Goal: Contribute content

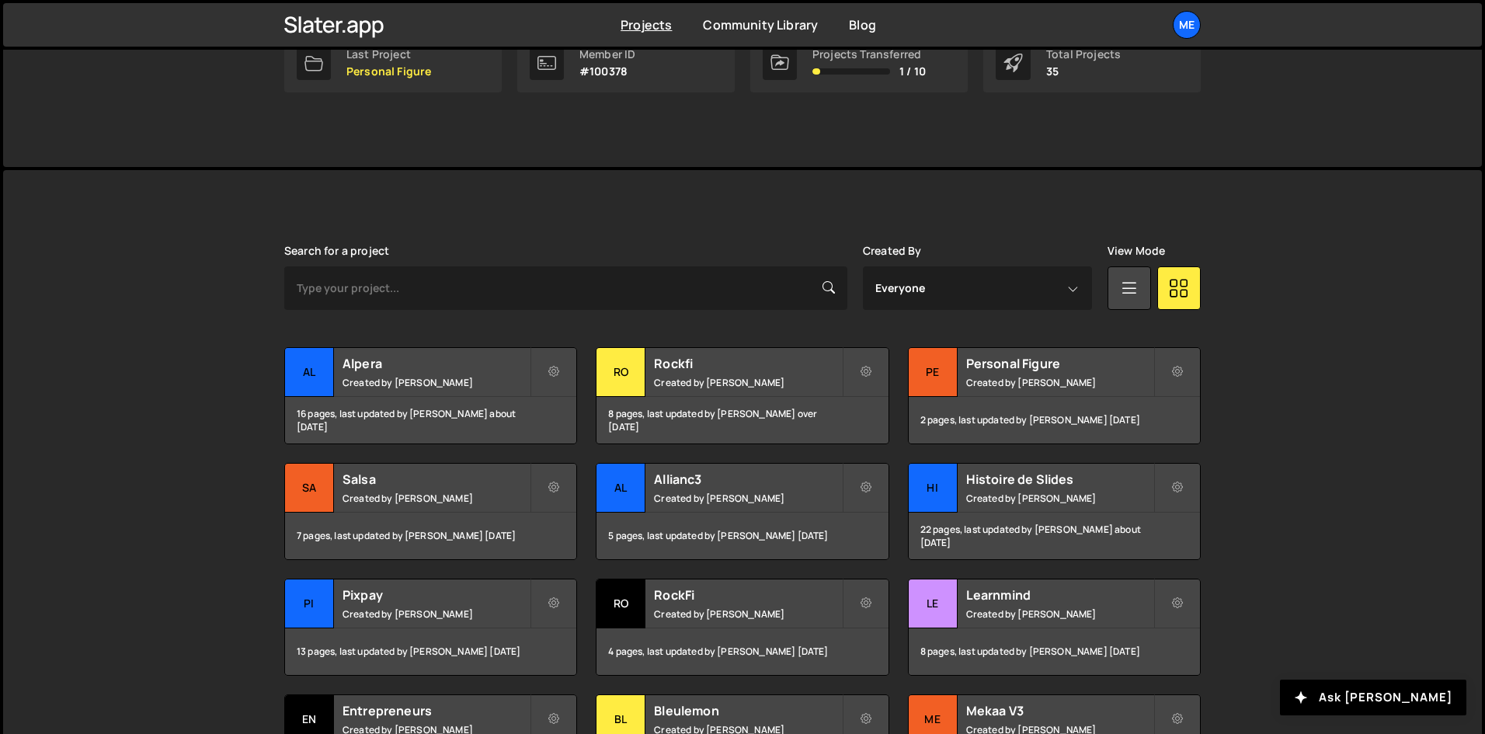
scroll to position [311, 0]
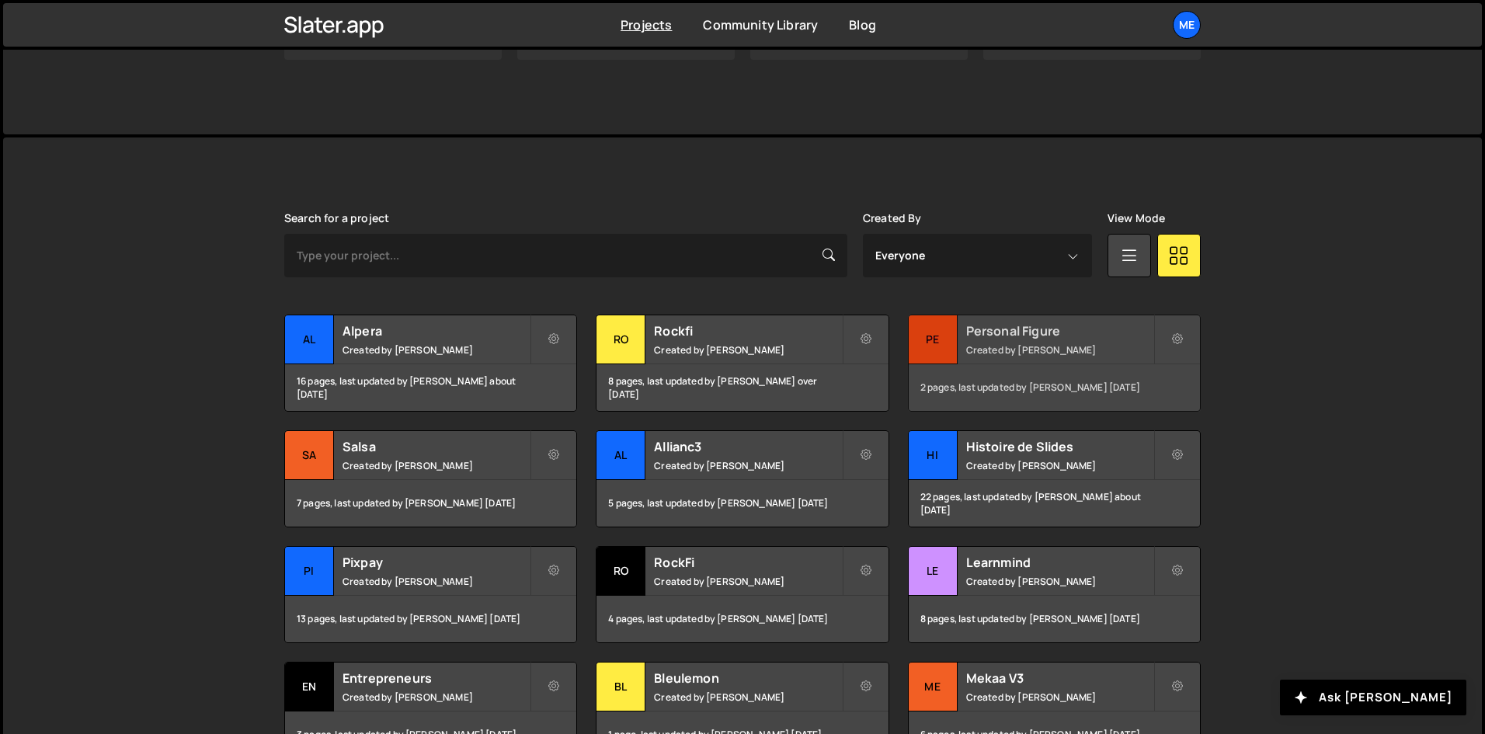
click at [1073, 329] on h2 "Personal Figure" at bounding box center [1059, 330] width 187 height 17
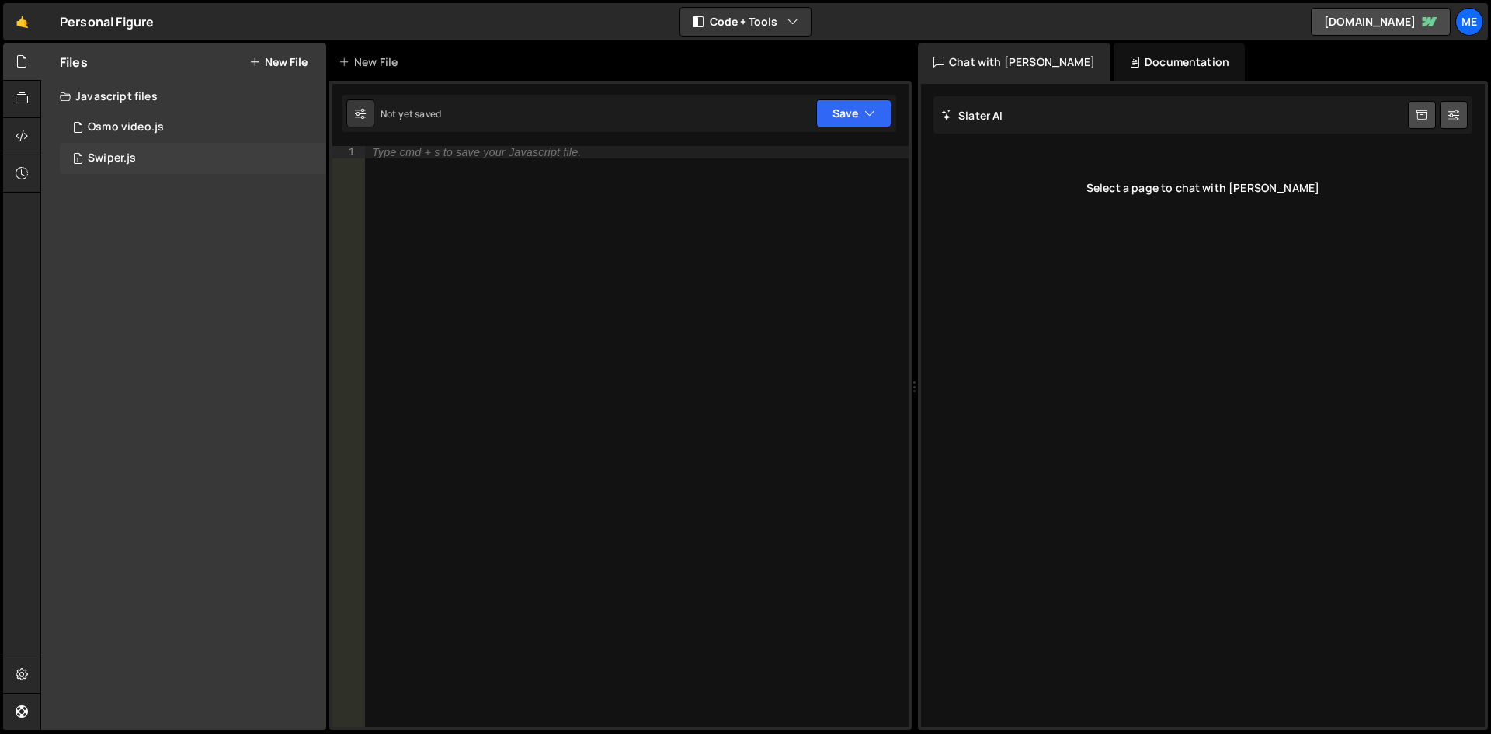
click at [158, 161] on div "1 Swiper.js 0" at bounding box center [193, 158] width 266 height 31
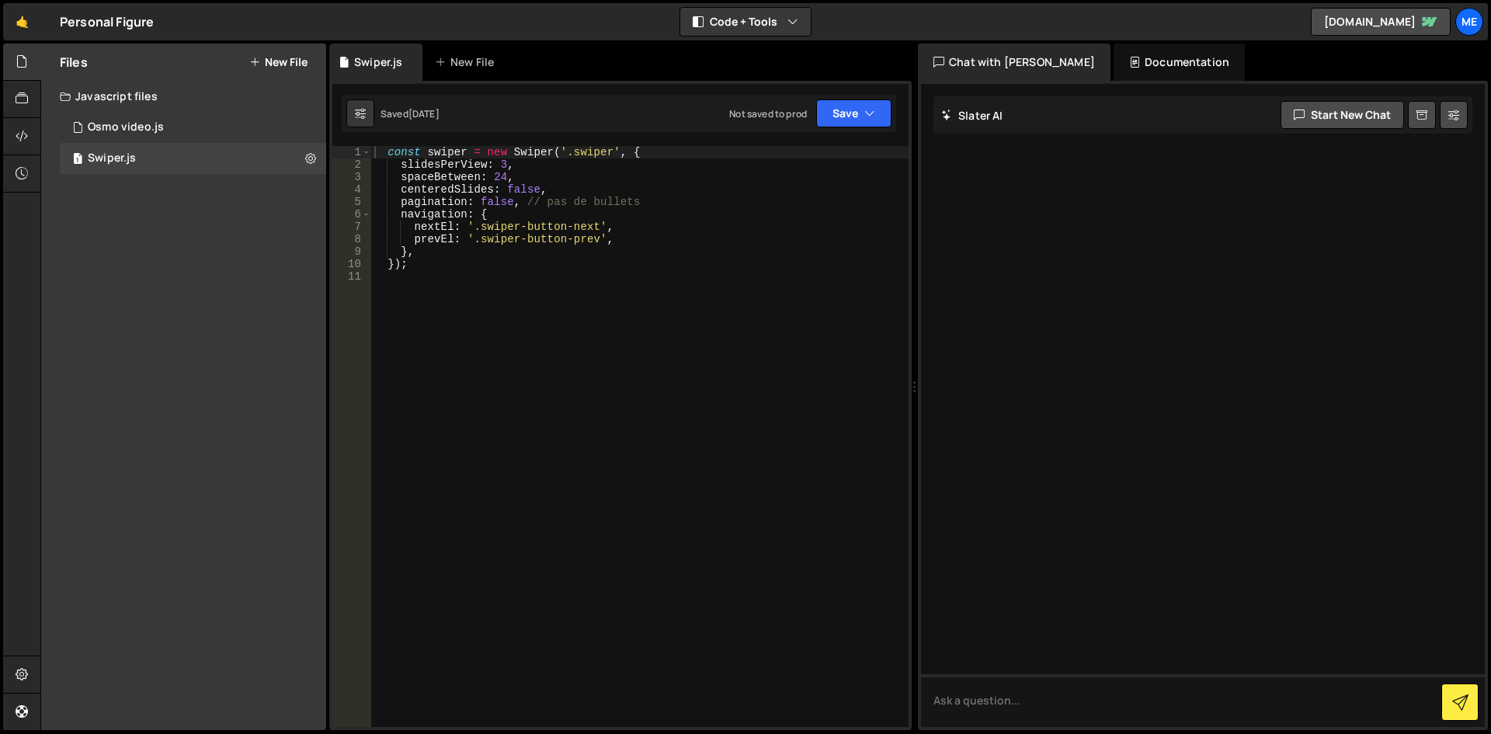
click at [715, 224] on div "const swiper = new Swiper ( '.swiper' , { slidesPerView : 3 , spaceBetween : 24…" at bounding box center [640, 449] width 538 height 606
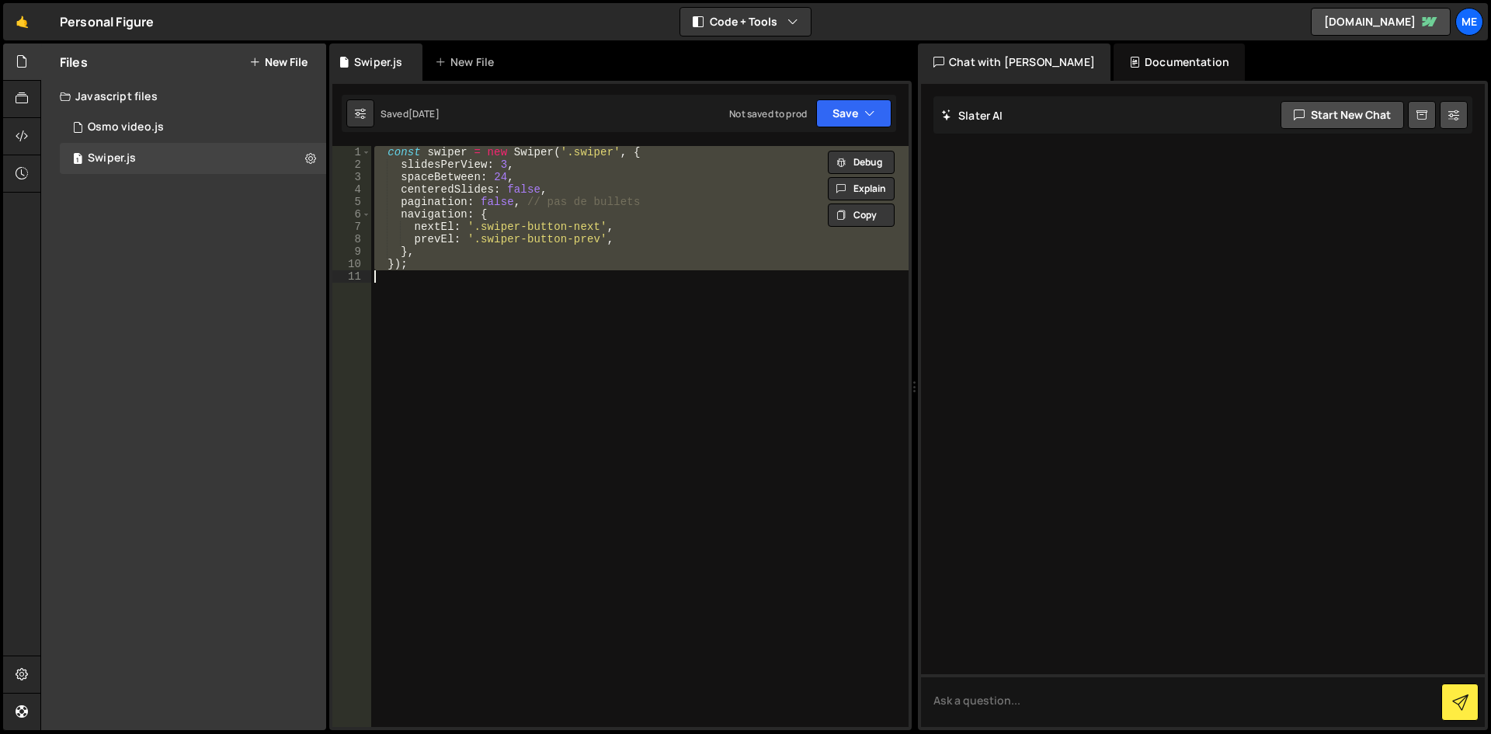
click at [653, 251] on div "const swiper = new Swiper ( '.swiper' , { slidesPerView : 3 , spaceBetween : 24…" at bounding box center [640, 436] width 538 height 581
type textarea "});"
paste textarea
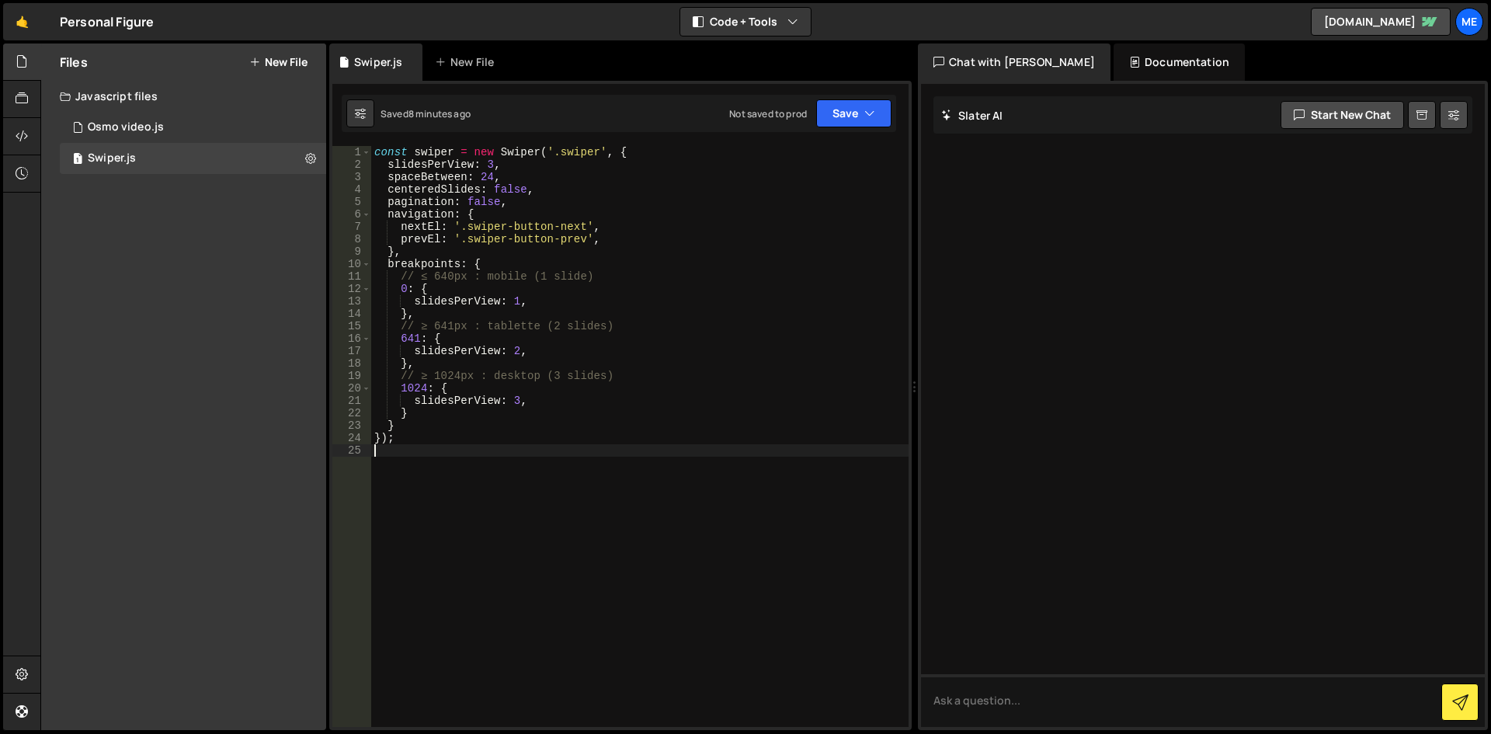
click at [618, 380] on div "const swiper = new Swiper ( '.swiper' , { slidesPerView : 3 , spaceBetween : 24…" at bounding box center [640, 449] width 538 height 606
drag, startPoint x: 524, startPoint y: 211, endPoint x: 527, endPoint y: 221, distance: 10.8
click at [527, 219] on div "const swiper = new Swiper ( '.swiper' , { slidesPerView : 3 , spaceBetween : 24…" at bounding box center [640, 449] width 538 height 606
drag, startPoint x: 583, startPoint y: 221, endPoint x: 466, endPoint y: 225, distance: 116.6
click at [466, 225] on div "const swiper = new Swiper ( '.swiper' , { slidesPerView : 3 , spaceBetween : 24…" at bounding box center [640, 449] width 538 height 606
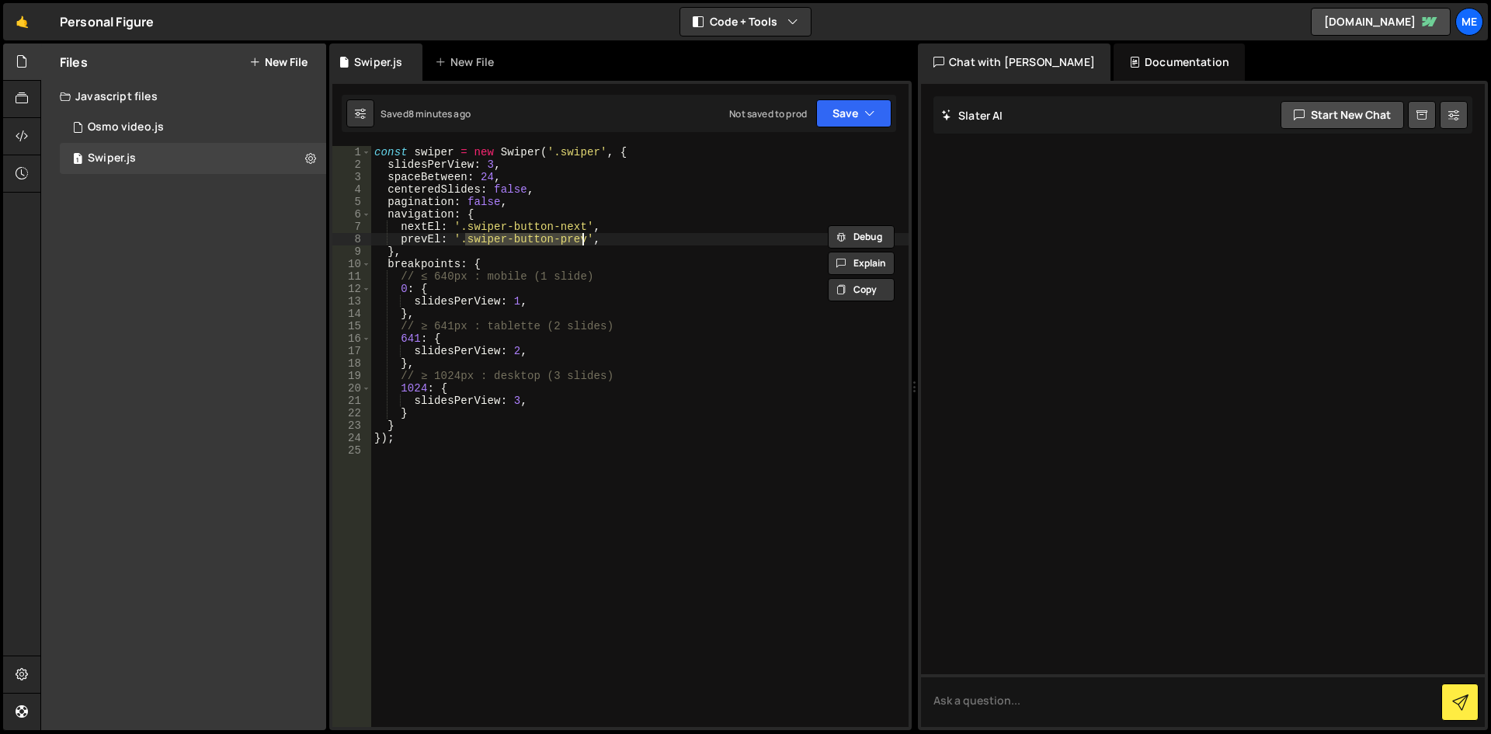
drag, startPoint x: 465, startPoint y: 245, endPoint x: 582, endPoint y: 241, distance: 117.4
click at [582, 241] on div "const swiper = new Swiper ( '.swiper' , { slidesPerView : 3 , spaceBetween : 24…" at bounding box center [640, 449] width 538 height 606
paste textarea "icon-embed-arrow"
drag, startPoint x: 581, startPoint y: 225, endPoint x: 468, endPoint y: 224, distance: 113.4
click at [468, 224] on div "const swiper = new Swiper ( '.swiper' , { slidesPerView : 3 , spaceBetween : 24…" at bounding box center [640, 449] width 538 height 606
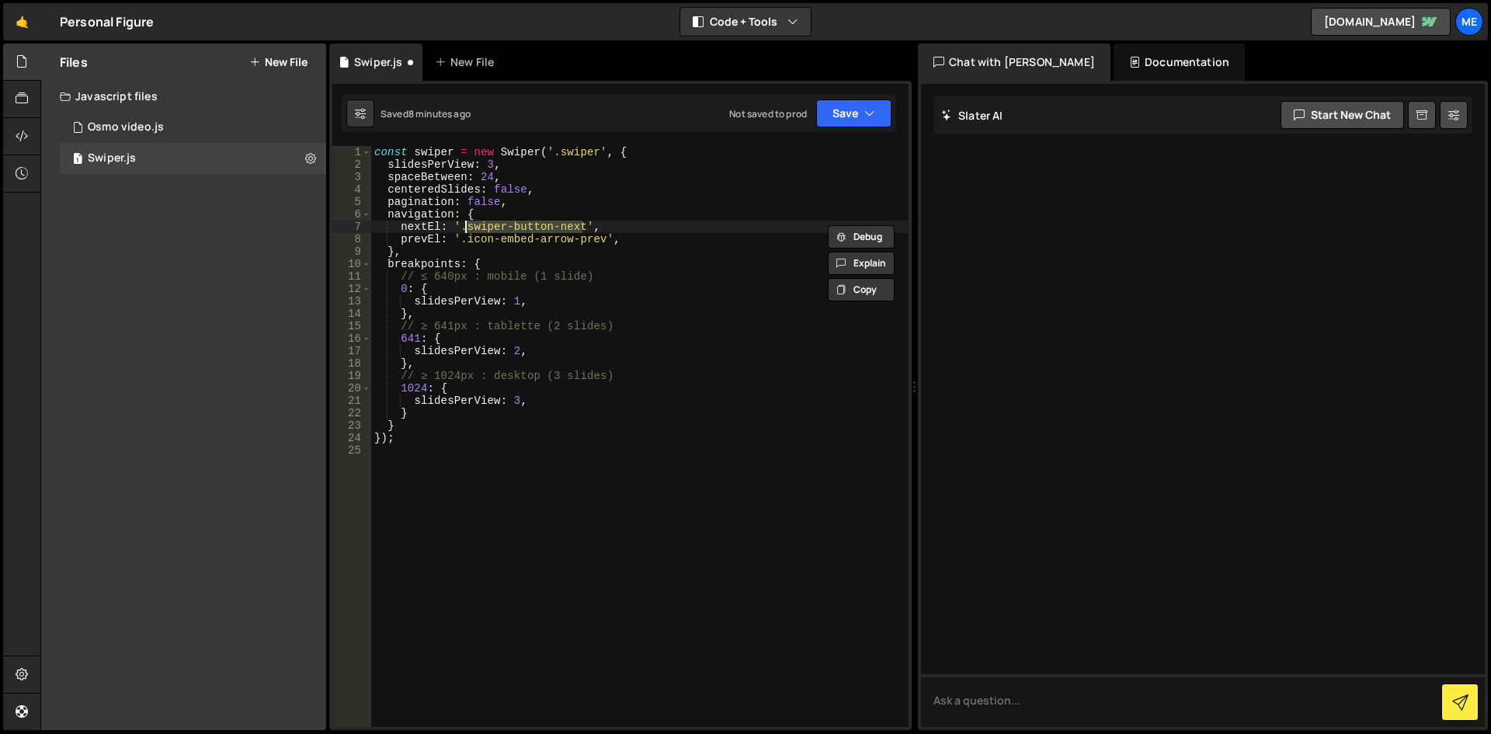
paste textarea "icon-embed-arrow"
click at [722, 337] on div "const swiper = new Swiper ( '.swiper' , { slidesPerView : 3 , spaceBetween : 24…" at bounding box center [640, 449] width 538 height 606
click at [536, 240] on div "const swiper = new Swiper ( '.swiper' , { slidesPerView : 3 , spaceBetween : 24…" at bounding box center [640, 449] width 538 height 606
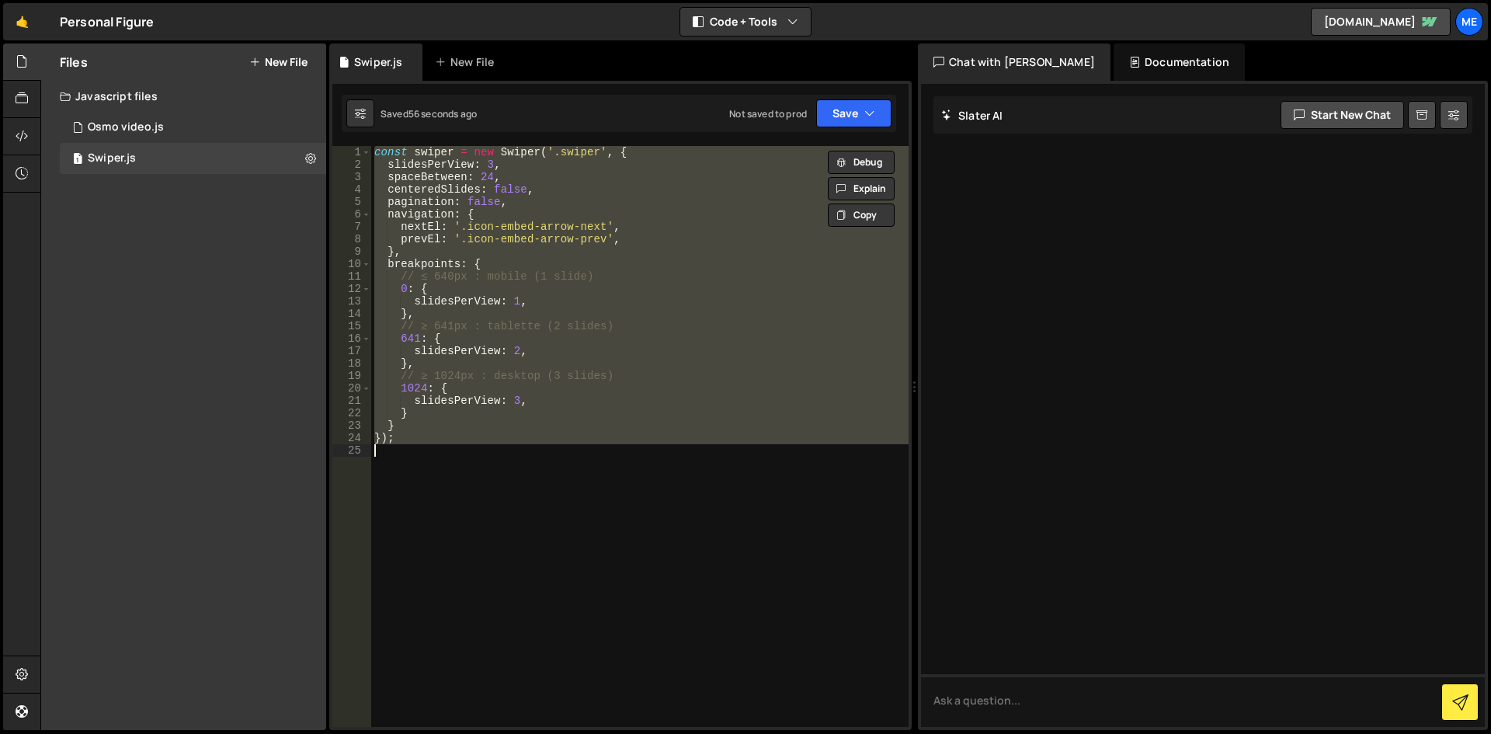
click at [510, 301] on div "const swiper = new Swiper ( '.swiper' , { slidesPerView : 3 , spaceBetween : 24…" at bounding box center [640, 436] width 538 height 581
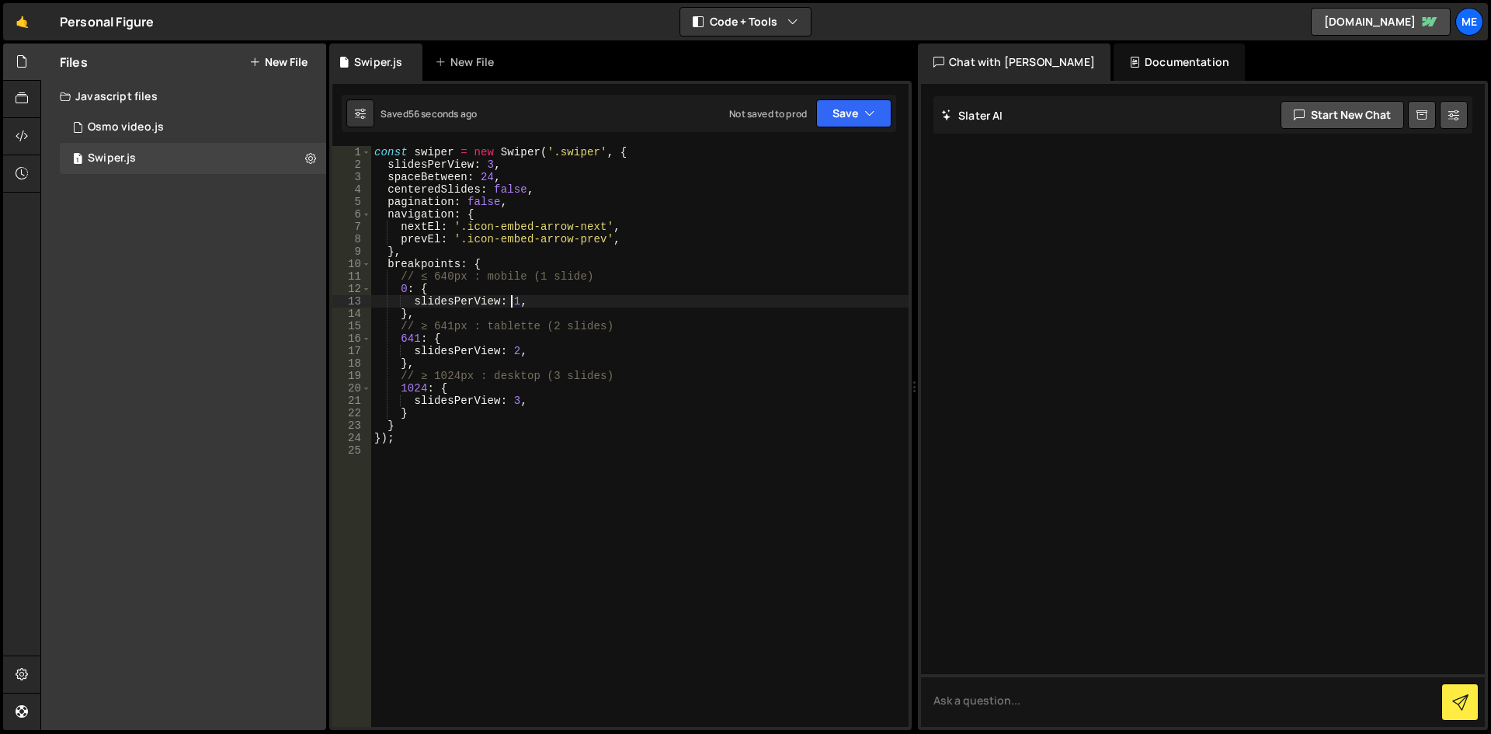
type textarea "});"
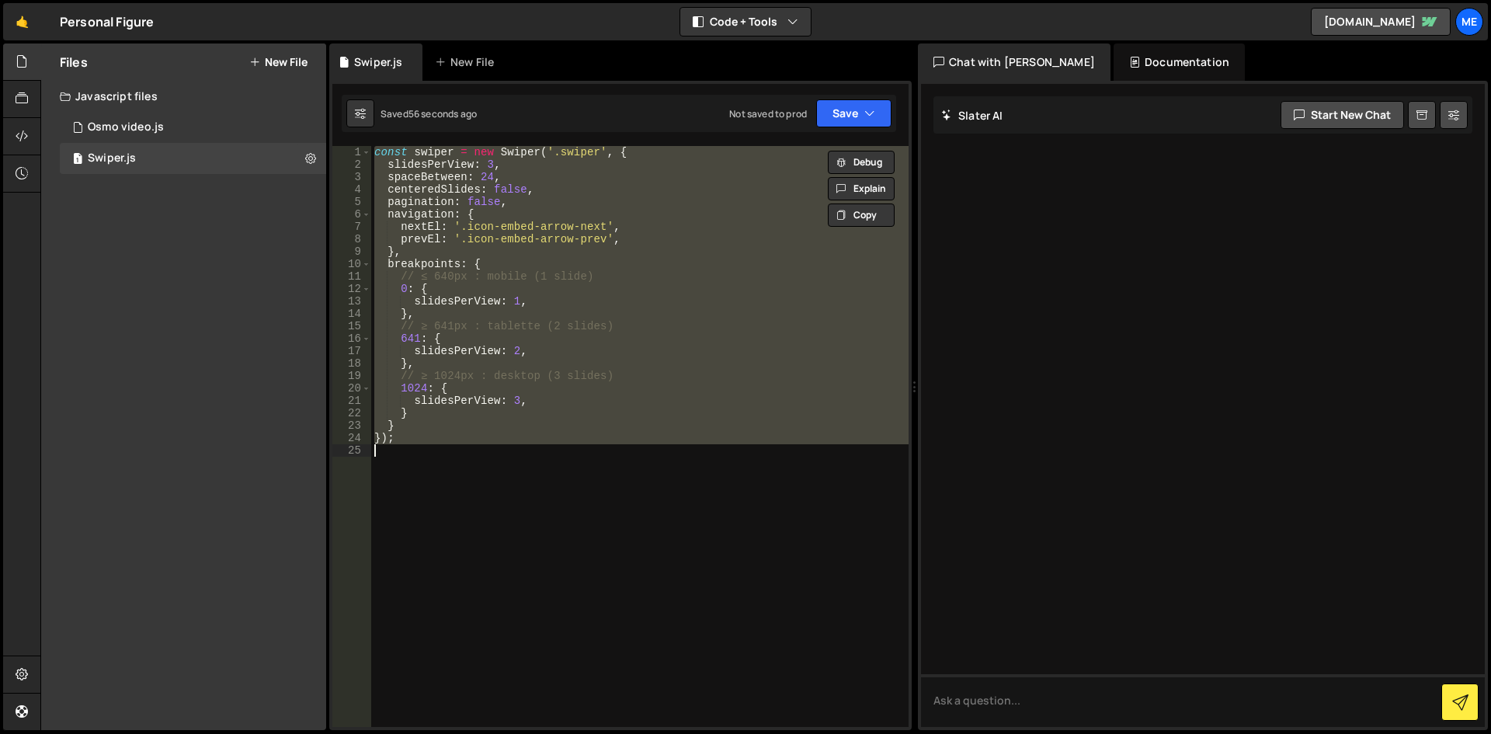
paste textarea
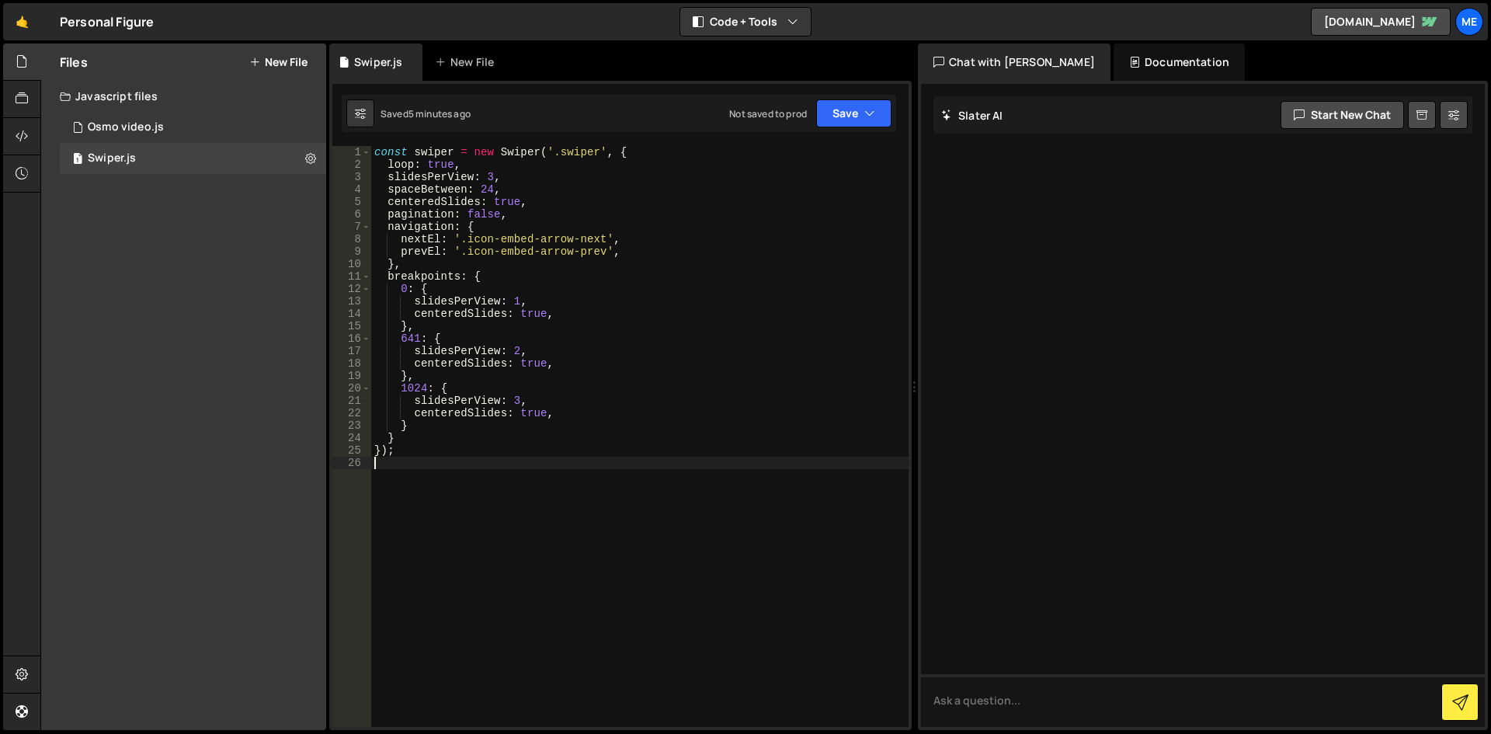
click at [538, 384] on div "const swiper = new Swiper ( '.swiper' , { loop : true , slidesPerView : 3 , spa…" at bounding box center [640, 449] width 538 height 606
click at [478, 358] on div "const swiper = new Swiper ( '.swiper' , { loop : true , slidesPerView : 3 , spa…" at bounding box center [640, 449] width 538 height 606
drag, startPoint x: 427, startPoint y: 386, endPoint x: 398, endPoint y: 388, distance: 28.8
click at [398, 388] on div "const swiper = new Swiper ( '.swiper' , { loop : true , slidesPerView : 3 , spa…" at bounding box center [640, 449] width 538 height 606
click at [571, 436] on div "const swiper = new Swiper ( '.swiper' , { loop : true , slidesPerView : 3 , spa…" at bounding box center [640, 449] width 538 height 606
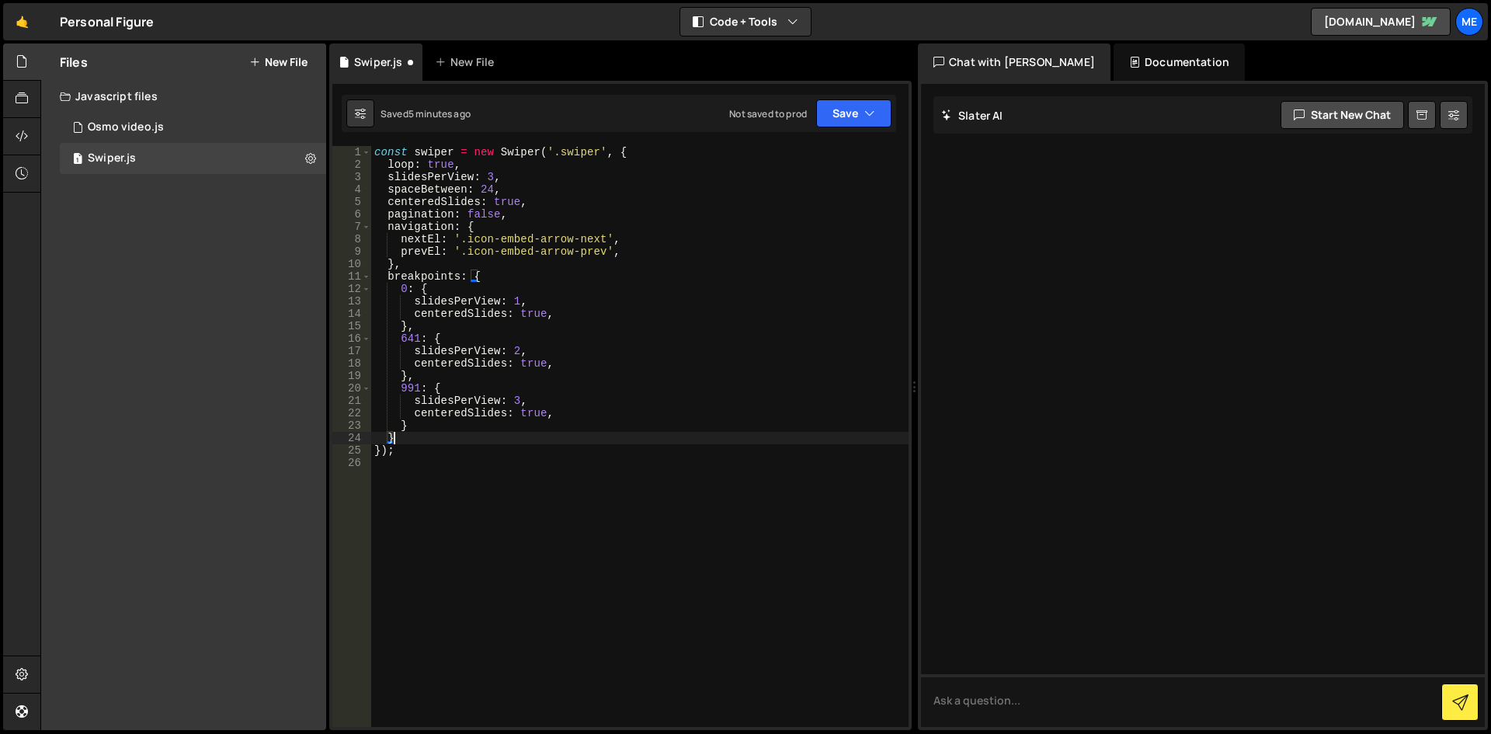
scroll to position [0, 1]
click at [556, 383] on div "const swiper = new Swiper ( '.swiper' , { loop : true , slidesPerView : 3 , spa…" at bounding box center [640, 449] width 538 height 606
drag, startPoint x: 548, startPoint y: 397, endPoint x: 538, endPoint y: 416, distance: 21.5
click at [538, 416] on div "const swiper = new Swiper ( '.swiper' , { loop : true , slidesPerView : 3 , spa…" at bounding box center [640, 449] width 538 height 606
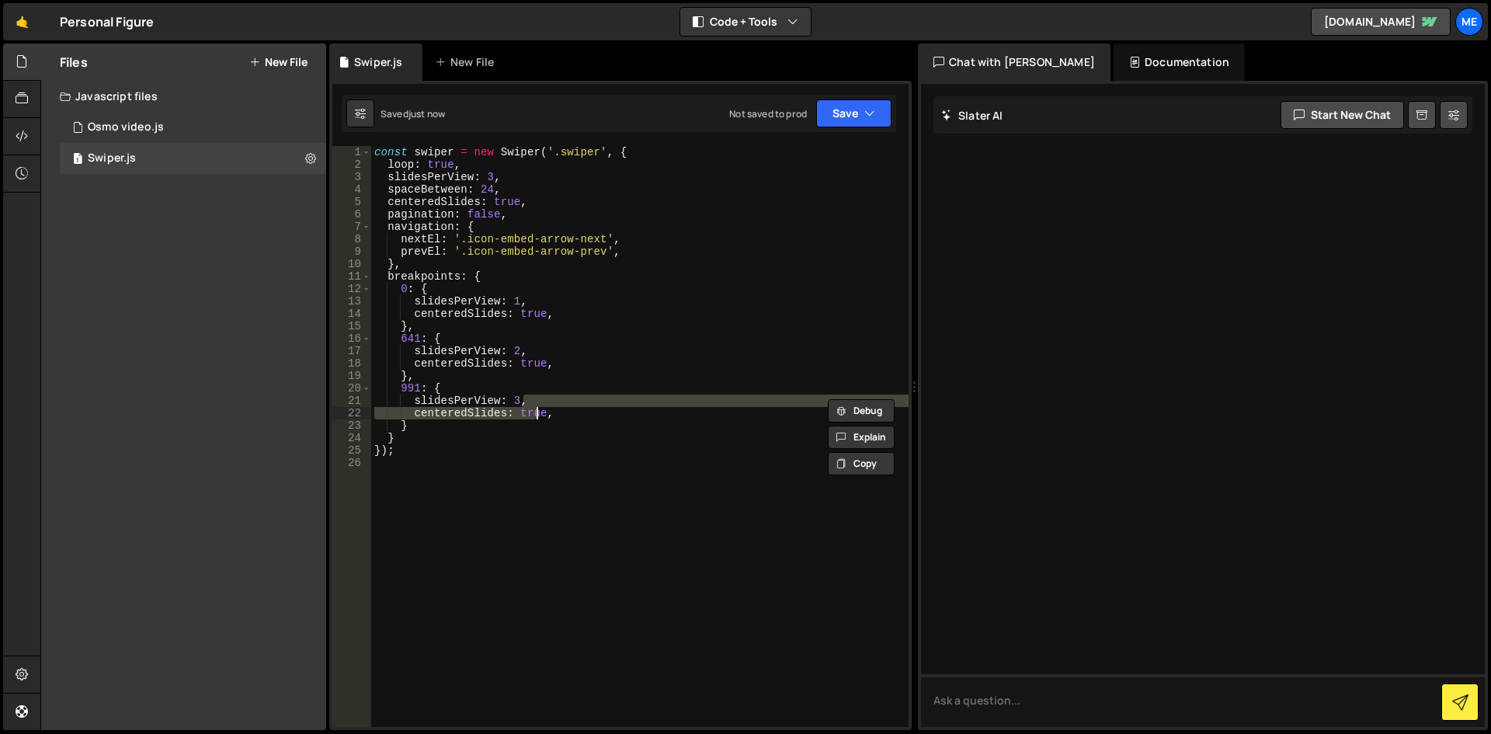
click at [546, 396] on div "const swiper = new Swiper ( '.swiper' , { loop : true , slidesPerView : 3 , spa…" at bounding box center [640, 436] width 538 height 581
click at [516, 399] on div "const swiper = new Swiper ( '.swiper' , { loop : true , slidesPerView : 3 , spa…" at bounding box center [640, 449] width 538 height 606
click at [482, 435] on div "const swiper = new Swiper ( '.swiper' , { loop : true , slidesPerView : 3 , spa…" at bounding box center [640, 449] width 538 height 606
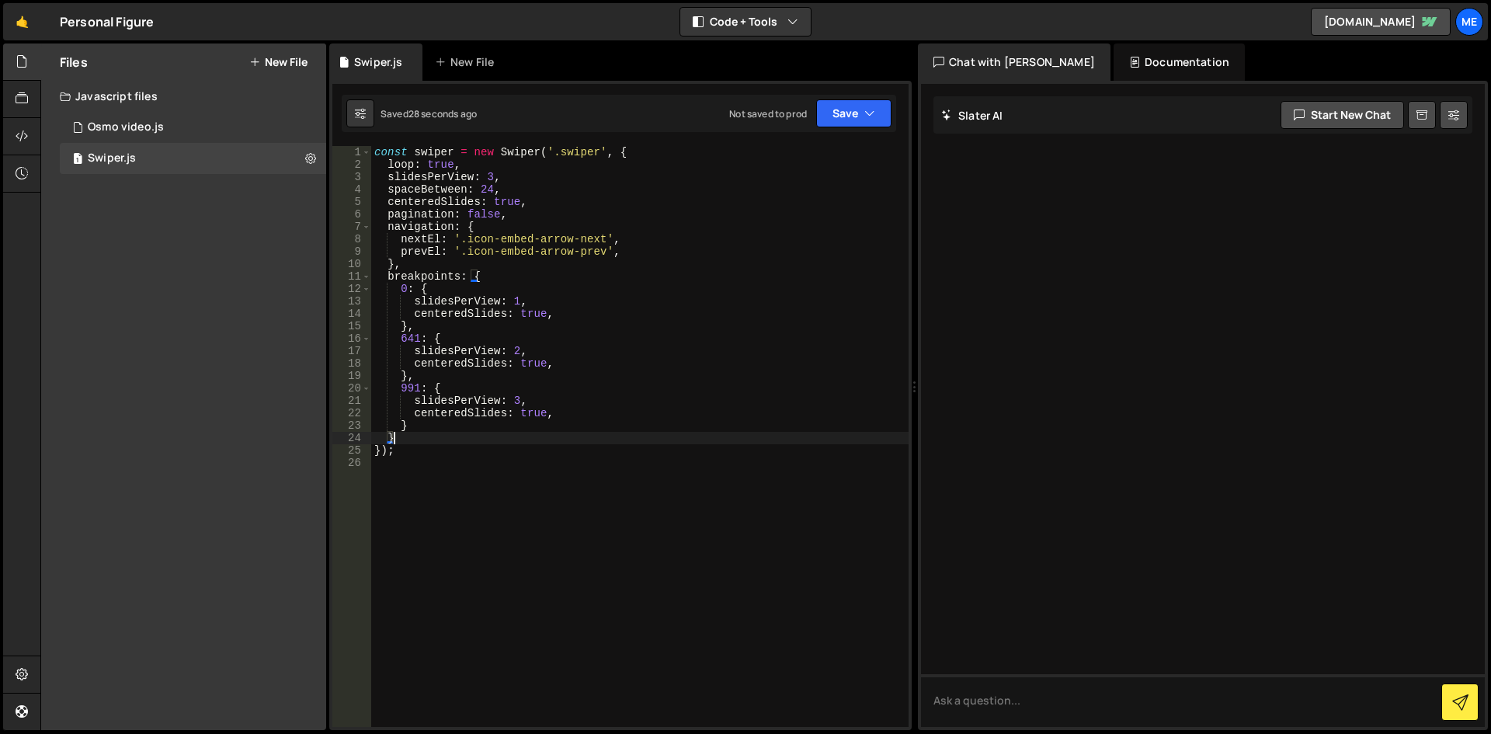
click at [473, 430] on div "const swiper = new Swiper ( '.swiper' , { loop : true , slidesPerView : 3 , spa…" at bounding box center [640, 449] width 538 height 606
drag, startPoint x: 465, startPoint y: 434, endPoint x: 353, endPoint y: 399, distance: 117.9
click at [353, 399] on div "} 1 2 3 4 5 6 7 8 9 10 11 12 13 14 15 16 17 18 19 20 21 22 23 24 25 26 const sw…" at bounding box center [620, 436] width 576 height 581
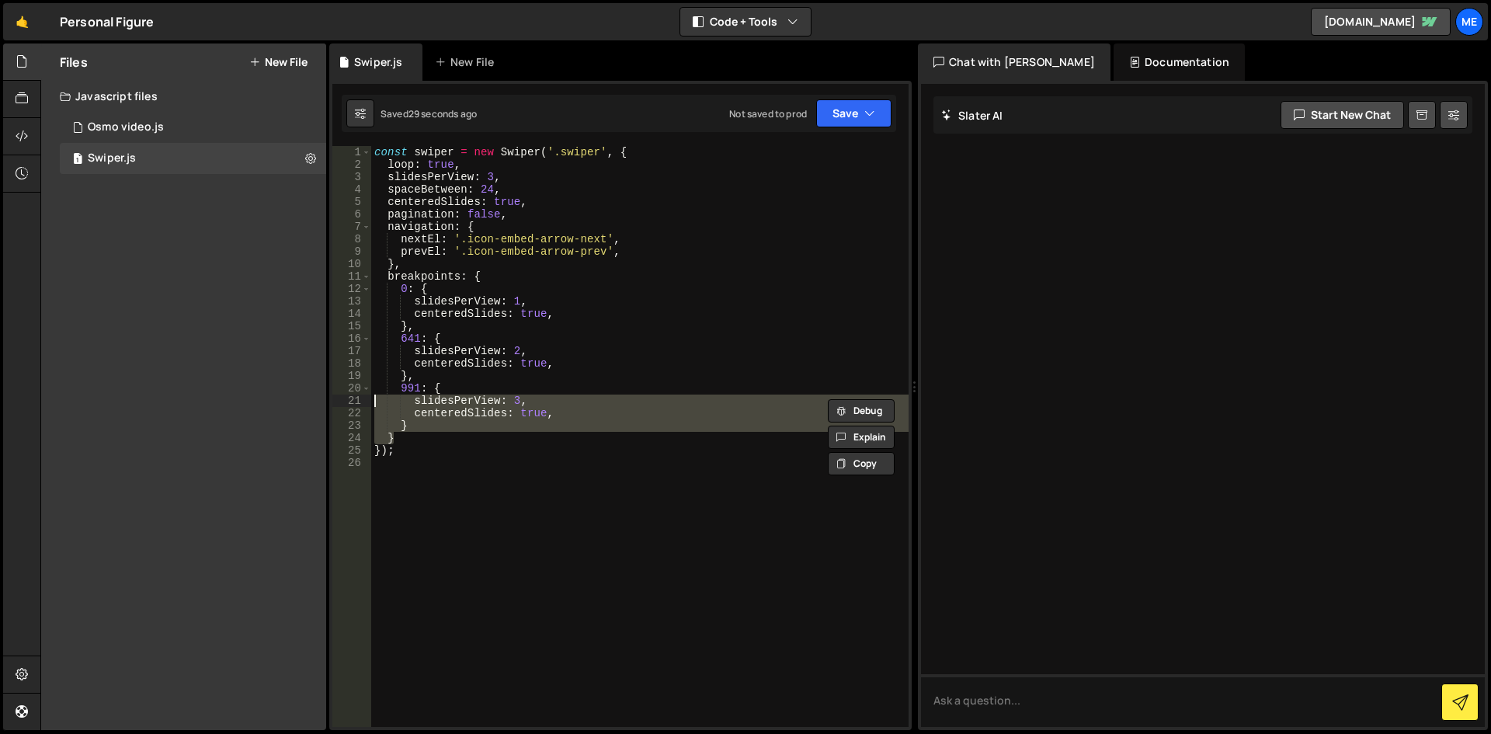
click at [471, 430] on div "const swiper = new Swiper ( '.swiper' , { loop : true , slidesPerView : 3 , spa…" at bounding box center [640, 436] width 538 height 581
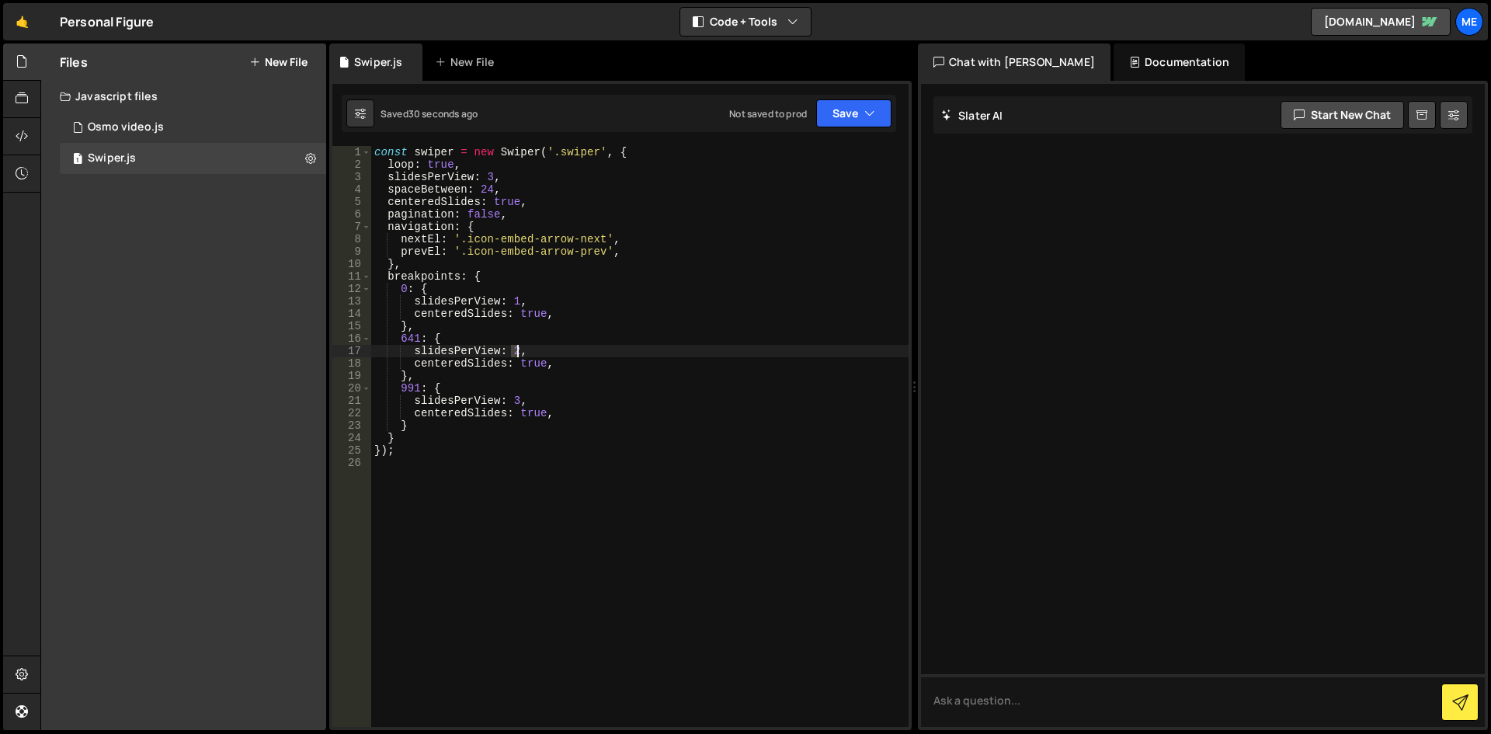
drag, startPoint x: 510, startPoint y: 350, endPoint x: 519, endPoint y: 353, distance: 9.8
click at [519, 353] on div "const swiper = new Swiper ( '.swiper' , { loop : true , slidesPerView : 3 , spa…" at bounding box center [640, 449] width 538 height 606
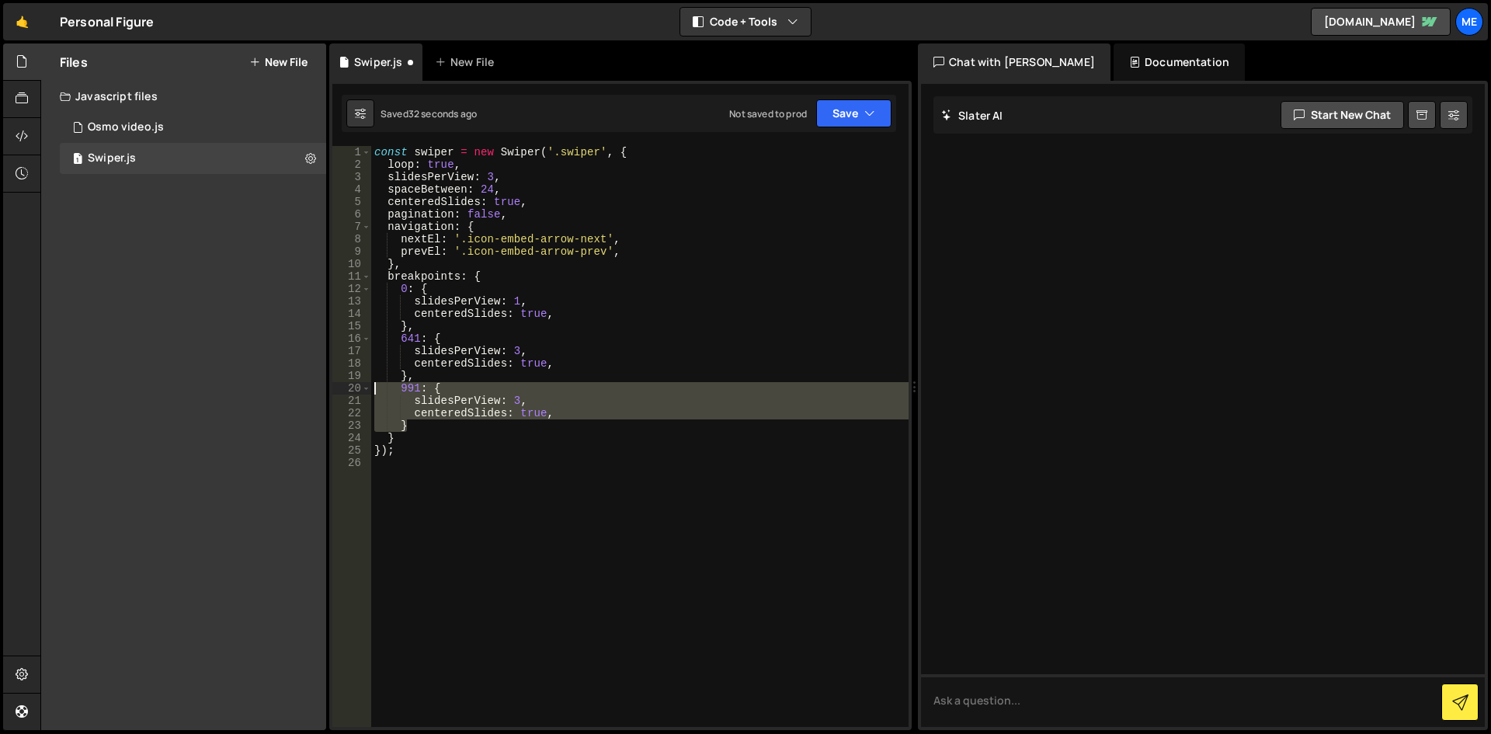
drag, startPoint x: 432, startPoint y: 422, endPoint x: 361, endPoint y: 383, distance: 80.7
click at [361, 383] on div "slidesPerView: 3, 1 2 3 4 5 6 7 8 9 10 11 12 13 14 15 16 17 18 19 20 21 22 23 2…" at bounding box center [620, 436] width 576 height 581
type textarea "991: { slidesPerView: 3,"
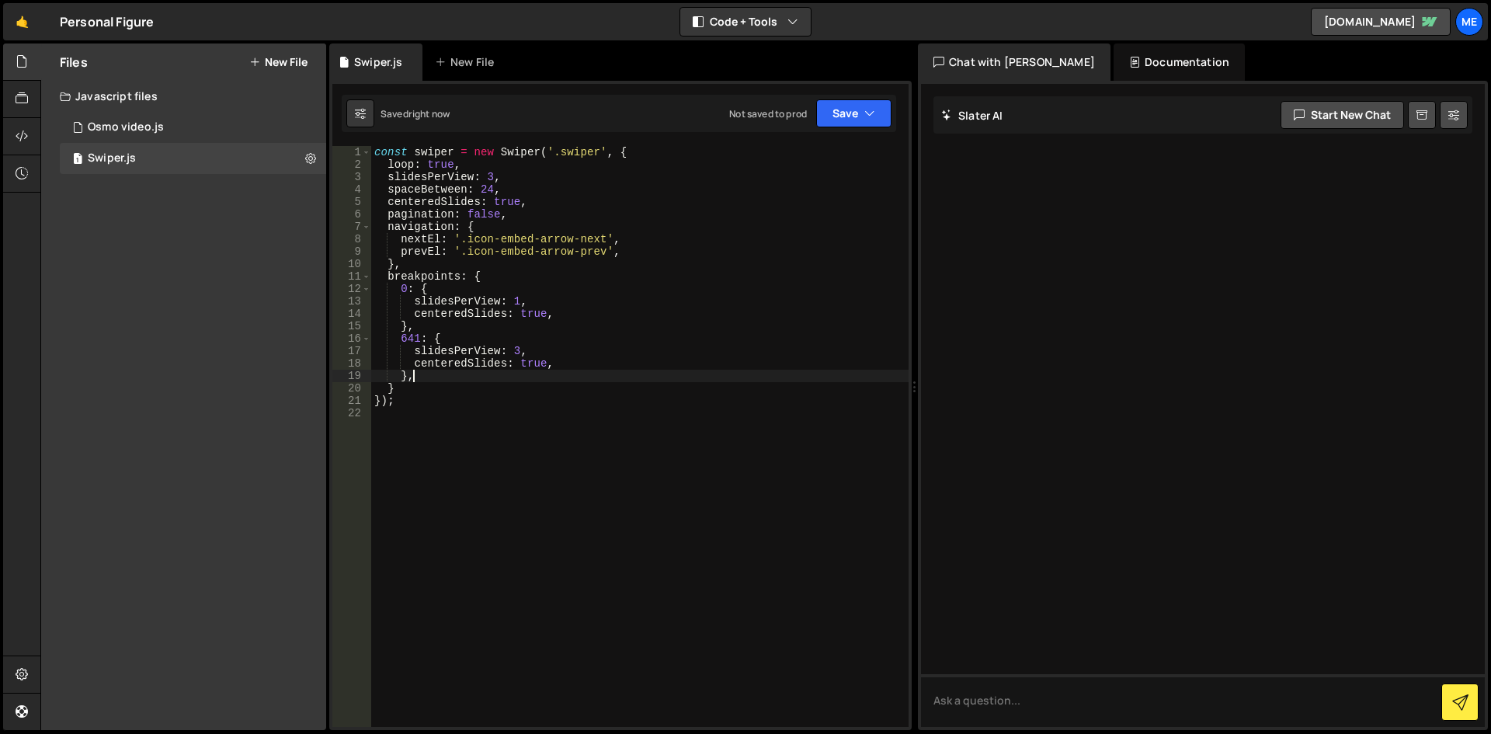
type textarea "},"
click at [517, 410] on div "const swiper = new Swiper ( '.swiper' , { loop : true , slidesPerView : 3 , spa…" at bounding box center [640, 449] width 538 height 606
click at [485, 359] on div "const swiper = new Swiper ( '.swiper' , { loop : true , slidesPerView : 3 , spa…" at bounding box center [640, 449] width 538 height 606
click at [463, 393] on div "const swiper = new Swiper ( '.swiper' , { loop : true , slidesPerView : 3 , spa…" at bounding box center [640, 449] width 538 height 606
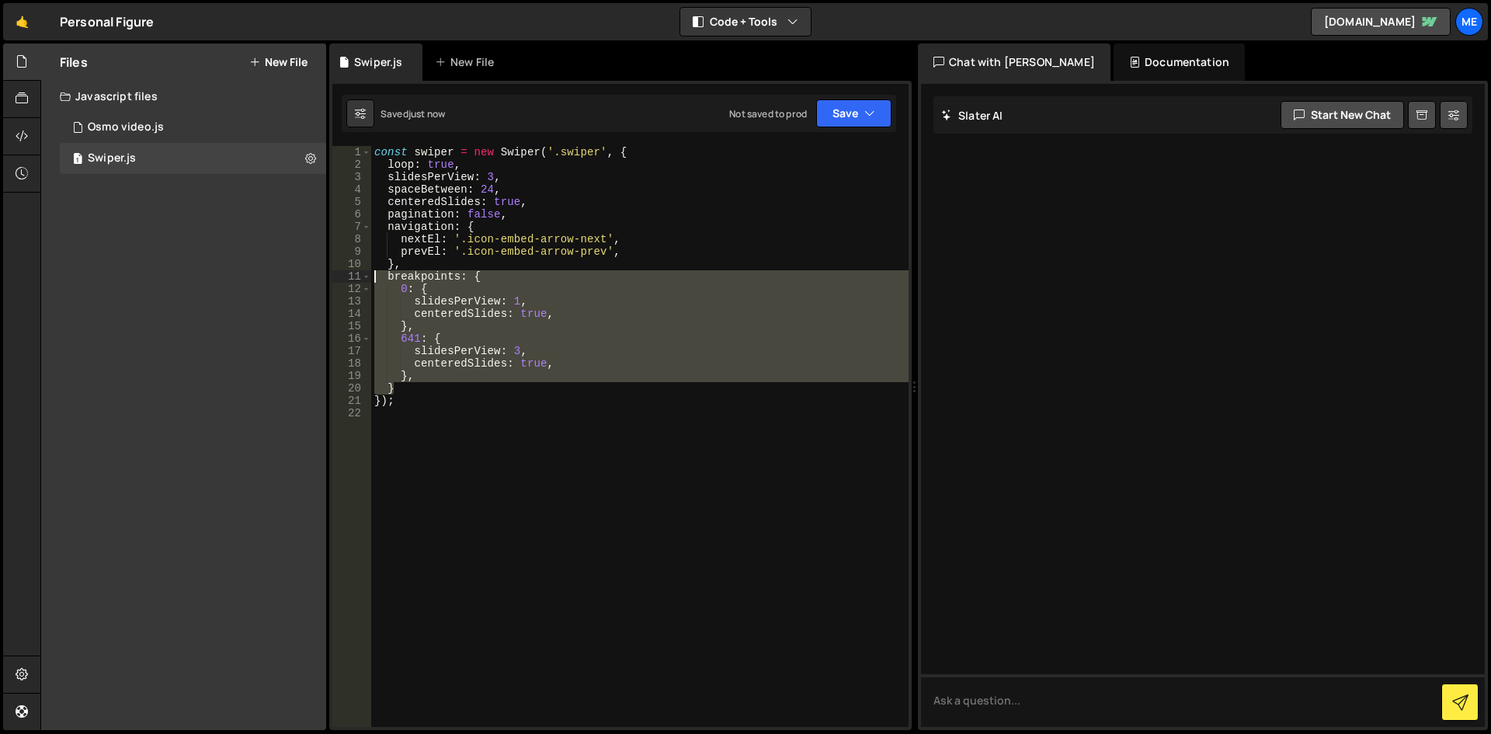
drag, startPoint x: 435, startPoint y: 393, endPoint x: 328, endPoint y: 267, distance: 165.3
click at [318, 277] on div "Files New File Javascript files 1 Osmo video.js 0 1 Swiper.js 0 CSS files Copy …" at bounding box center [765, 386] width 1451 height 687
type textarea "breakpoints: { 0: {"
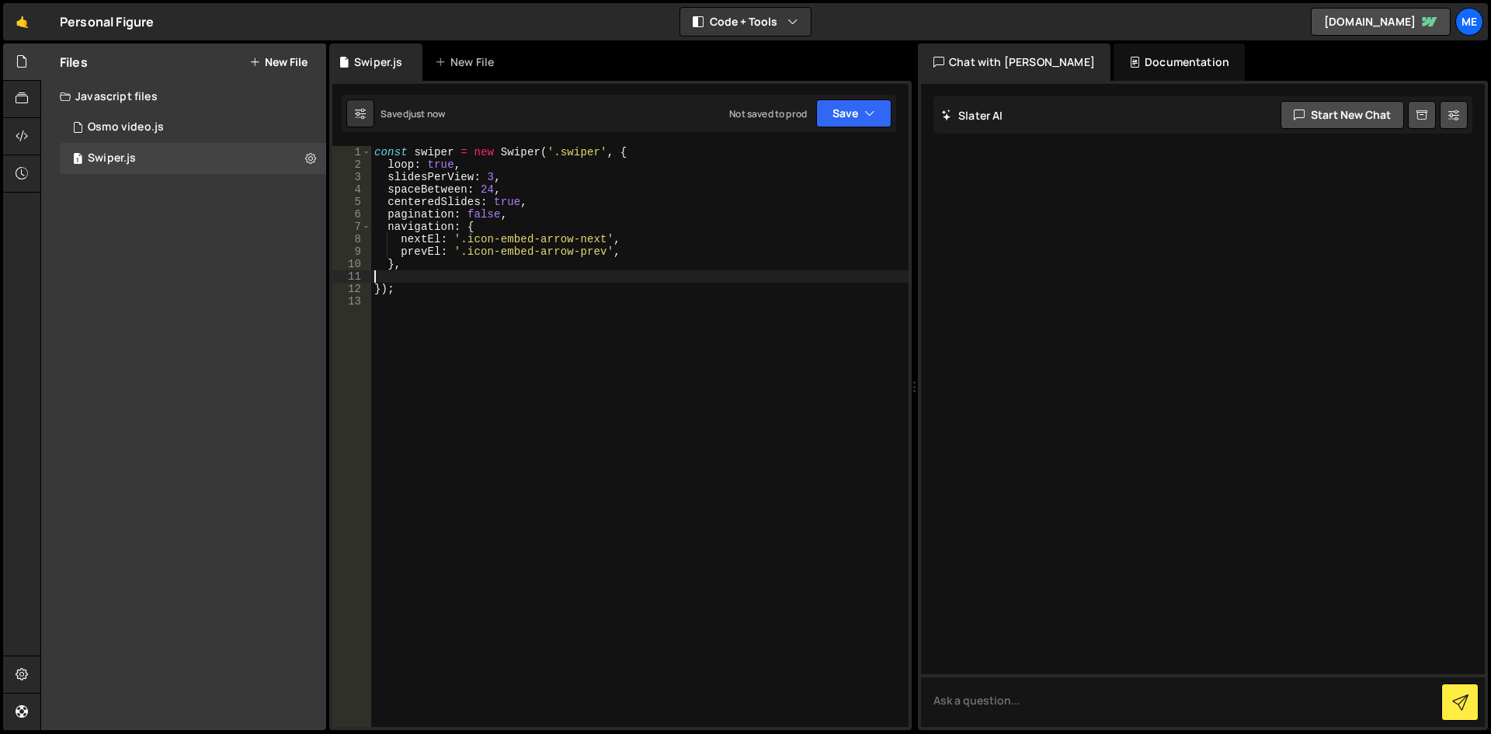
click at [554, 325] on div "const swiper = new Swiper ( '.swiper' , { loop : true , slidesPerView : 3 , spa…" at bounding box center [640, 449] width 538 height 606
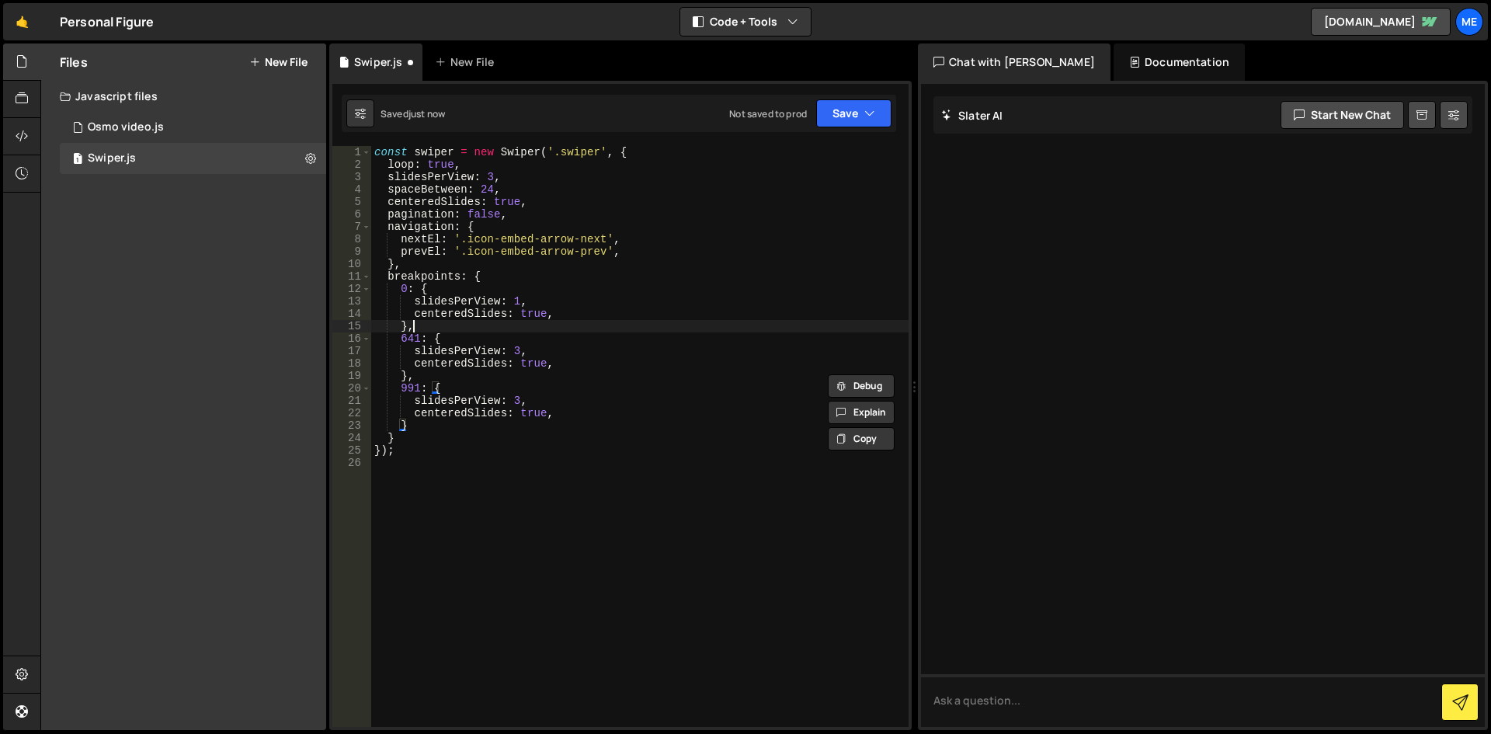
click at [554, 326] on div "const swiper = new Swiper ( '.swiper' , { loop : true , slidesPerView : 3 , spa…" at bounding box center [640, 449] width 538 height 606
click at [519, 196] on div "const swiper = new Swiper ( '.swiper' , { loop : true , slidesPerView : 3 , spa…" at bounding box center [640, 449] width 538 height 606
click at [506, 167] on div "const swiper = new Swiper ( '.swiper' , { loop : true , slidesPerView : 3 , spa…" at bounding box center [640, 449] width 538 height 606
click at [498, 176] on div "const swiper = new Swiper ( '.swiper' , { loop : true , slidesPerView : 3 , spa…" at bounding box center [640, 449] width 538 height 606
click at [495, 180] on div "const swiper = new Swiper ( '.swiper' , { loop : true , slidesPerView : 3 , spa…" at bounding box center [640, 449] width 538 height 606
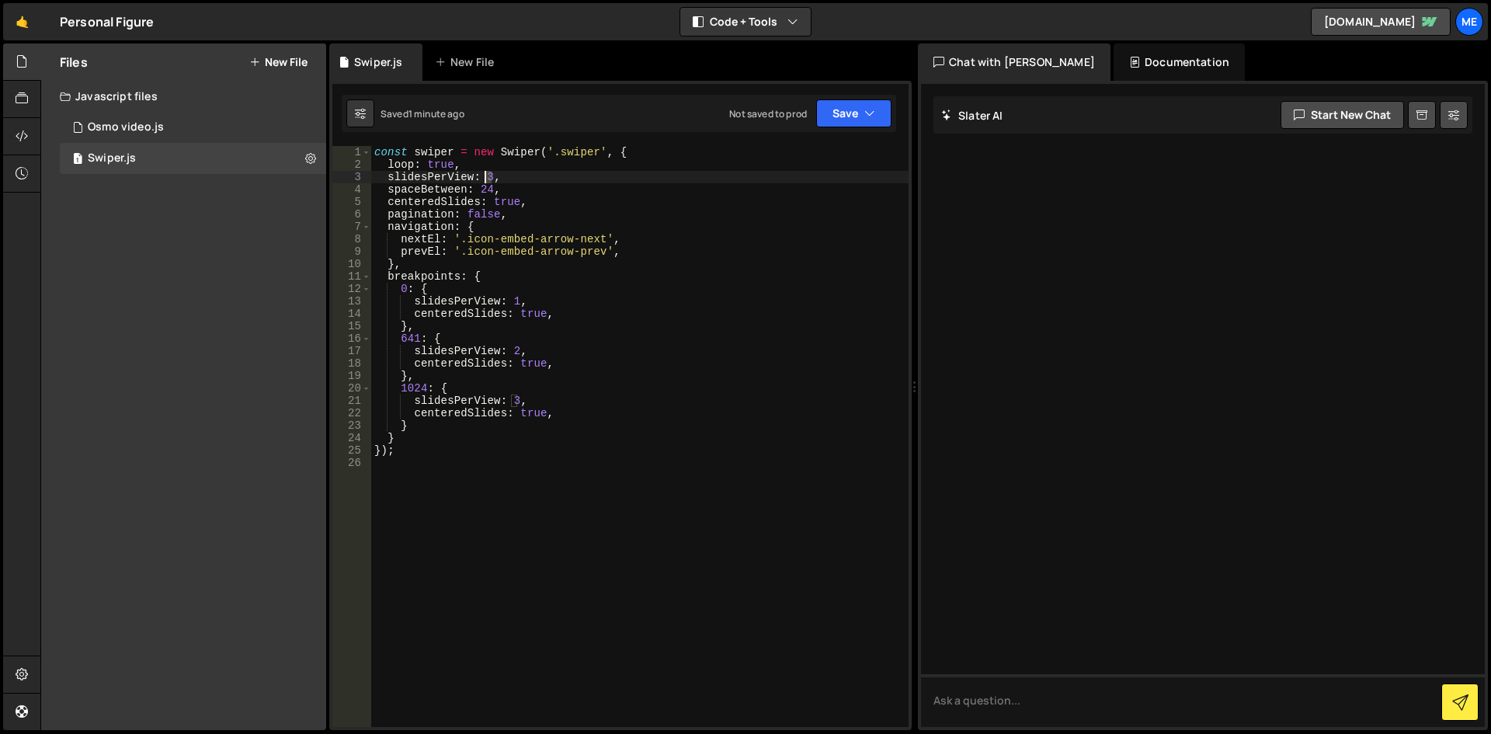
click at [487, 177] on div "const swiper = new Swiper ( '.swiper' , { loop : true , slidesPerView : 3 , spa…" at bounding box center [640, 449] width 538 height 606
click at [533, 234] on div "2 4 local 6 4 1 local 102 4 local Float6 4 Array keyword" at bounding box center [597, 231] width 231 height 92
click at [508, 245] on div "const swiper = new Swiper ( '.swiper' , { loop : true , slidesPerView : 4 , spa…" at bounding box center [640, 449] width 538 height 606
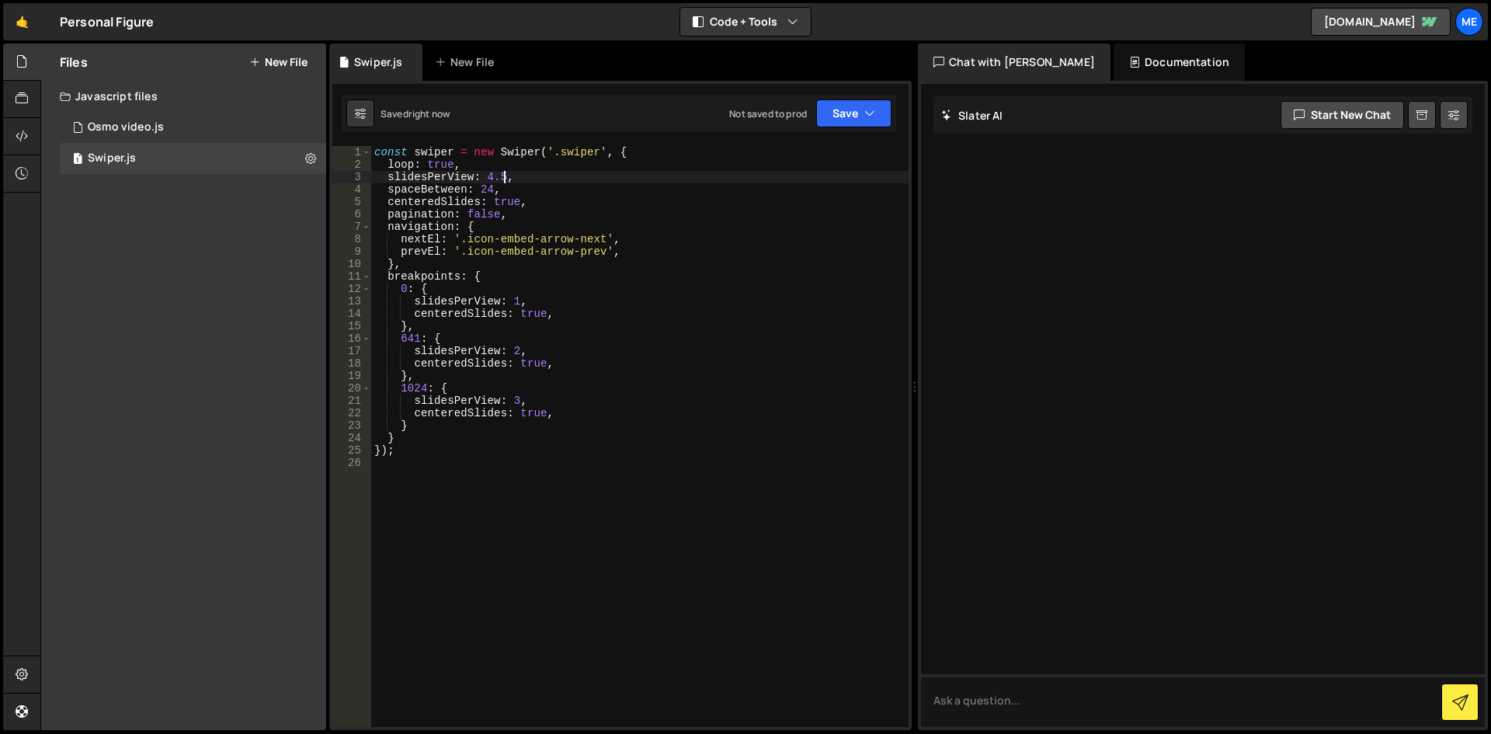
click at [567, 294] on div "const swiper = new Swiper ( '.swiper' , { loop : true , slidesPerView : 4.5 , s…" at bounding box center [640, 449] width 538 height 606
click at [444, 183] on div "const swiper = new Swiper ( '.swiper' , { loop : true , slidesPerView : 4.5 , s…" at bounding box center [640, 449] width 538 height 606
click at [496, 179] on div "const swiper = new Swiper ( '.swiper' , { loop : true , slidesPerView : 4.5 , s…" at bounding box center [640, 449] width 538 height 606
click at [496, 175] on div "const swiper = new Swiper ( '.swiper' , { loop : true , slidesPerView : 4.5 , s…" at bounding box center [640, 449] width 538 height 606
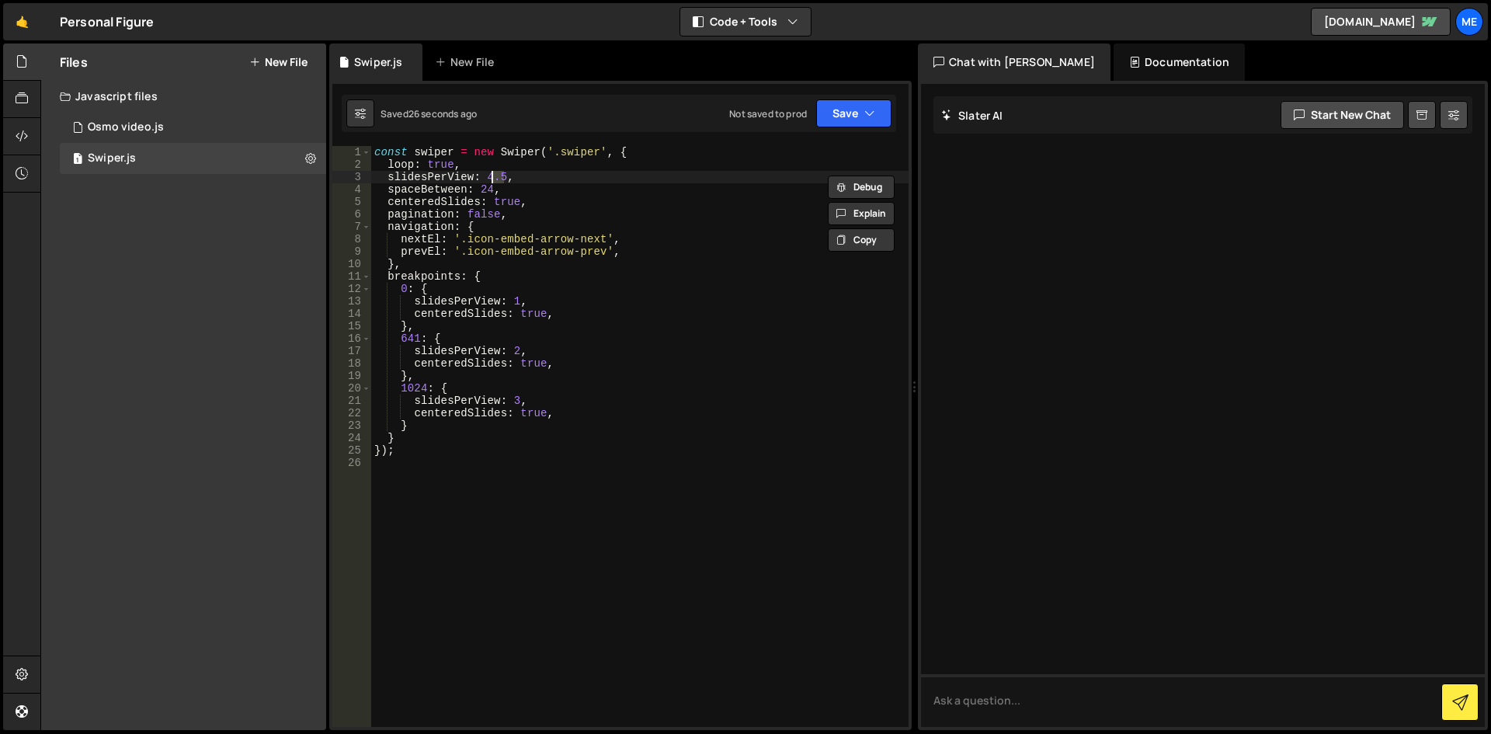
drag, startPoint x: 503, startPoint y: 176, endPoint x: 485, endPoint y: 178, distance: 18.7
click at [485, 178] on div "const swiper = new Swiper ( '.swiper' , { loop : true , slidesPerView : 4.5 , s…" at bounding box center [640, 449] width 538 height 606
click at [516, 401] on div "const swiper = new Swiper ( '.swiper' , { loop : true , slidesPerView : 4.5 , s…" at bounding box center [640, 449] width 538 height 606
paste textarea "4.5"
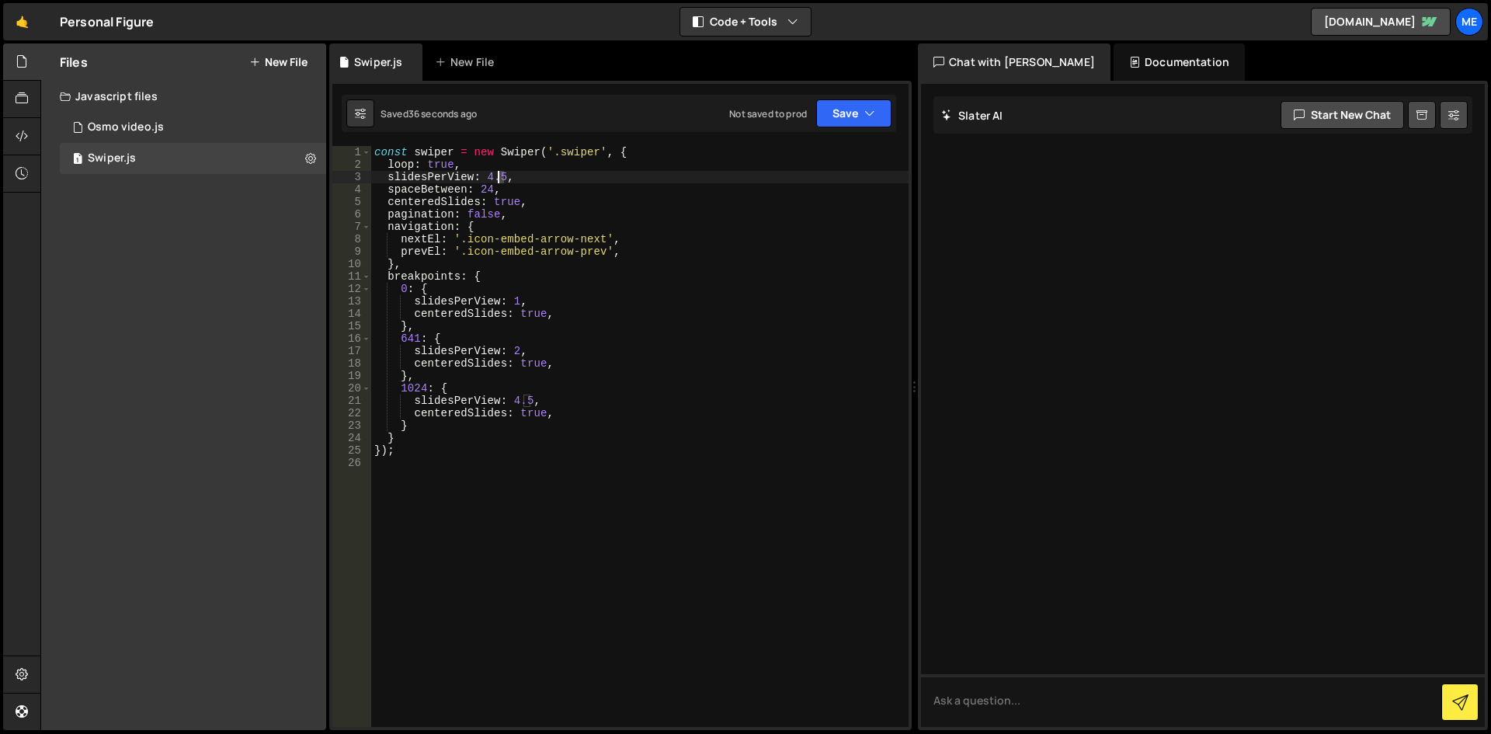
click at [499, 178] on div "const swiper = new Swiper ( '.swiper' , { loop : true , slidesPerView : 4.5 , s…" at bounding box center [640, 449] width 538 height 606
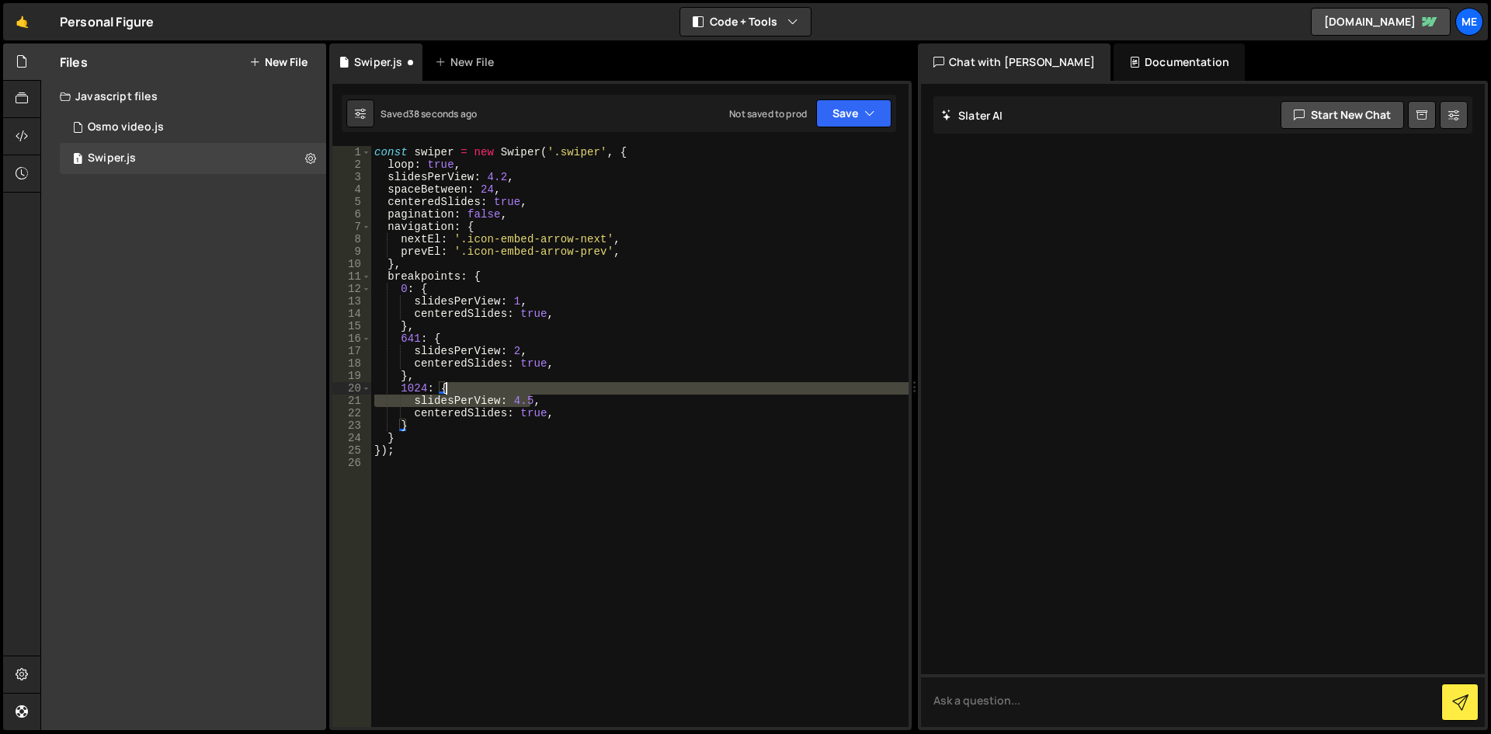
click at [522, 393] on div "const swiper = new Swiper ( '.swiper' , { loop : true , slidesPerView : 4.2 , s…" at bounding box center [640, 449] width 538 height 606
click at [527, 402] on div "const swiper = new Swiper ( '.swiper' , { loop : true , slidesPerView : 4.2 , s…" at bounding box center [640, 436] width 538 height 581
click at [527, 398] on div "const swiper = new Swiper ( '.swiper' , { loop : true , slidesPerView : 4.2 , s…" at bounding box center [640, 449] width 538 height 606
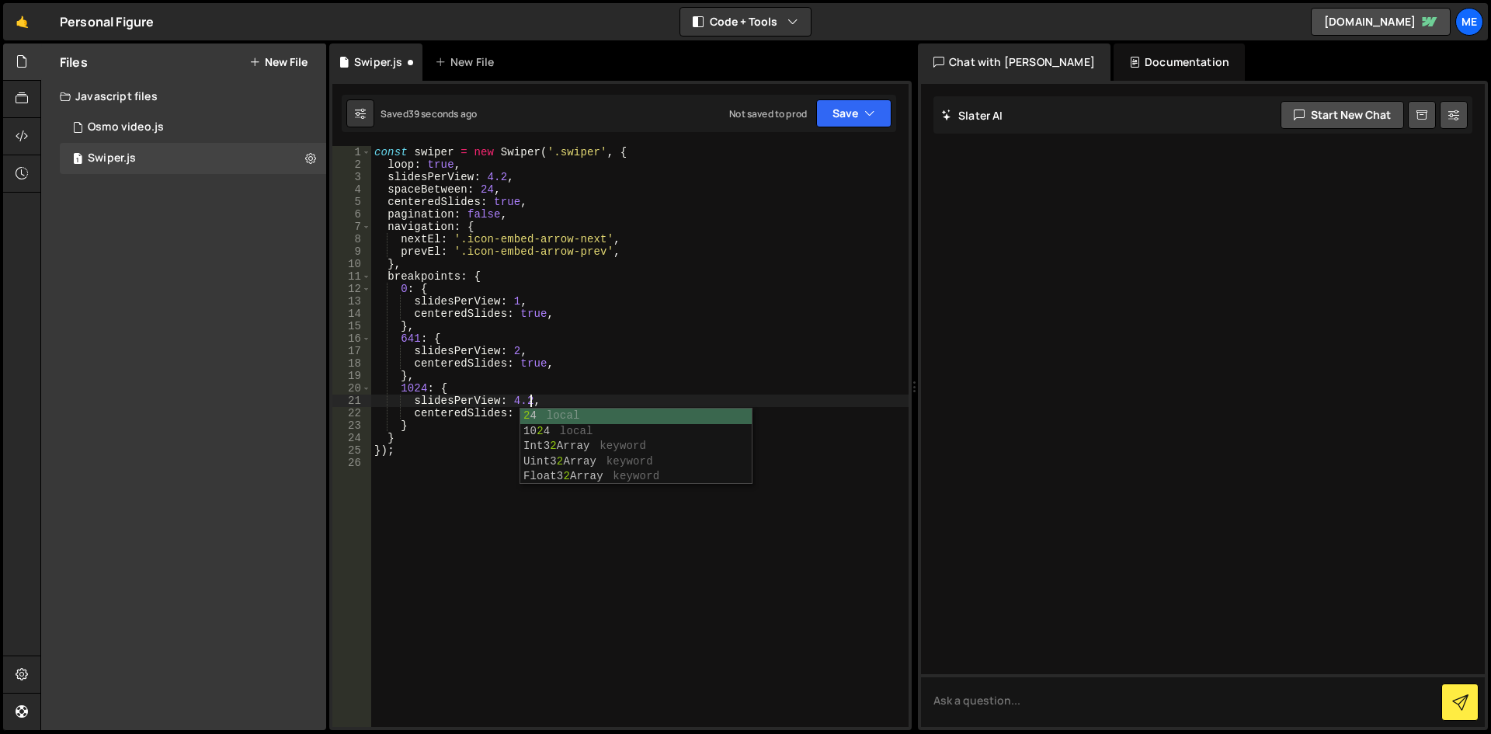
click at [669, 390] on div "const swiper = new Swiper ( '.swiper' , { loop : true , slidesPerView : 4.2 , s…" at bounding box center [640, 449] width 538 height 606
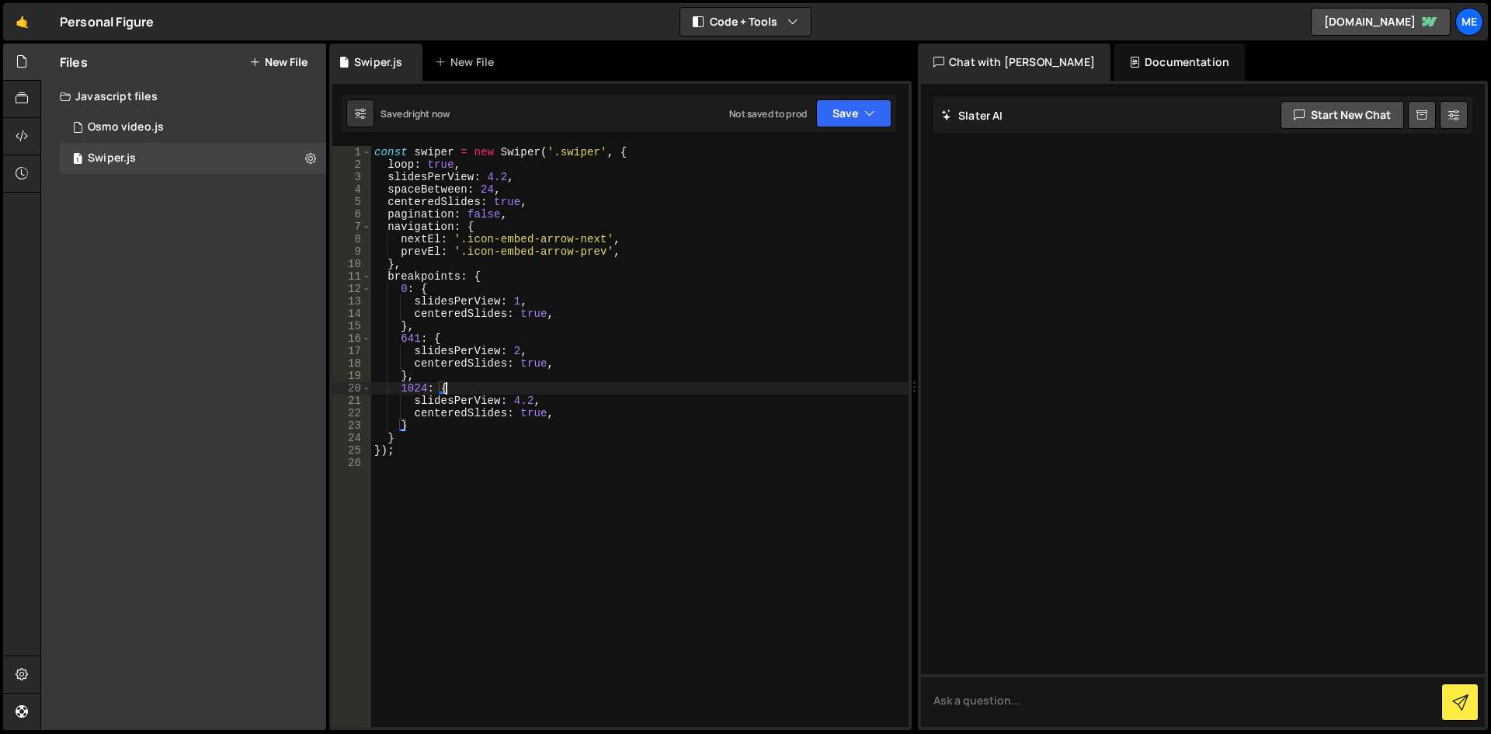
type textarea "1024: {"
